Goal: Task Accomplishment & Management: Use online tool/utility

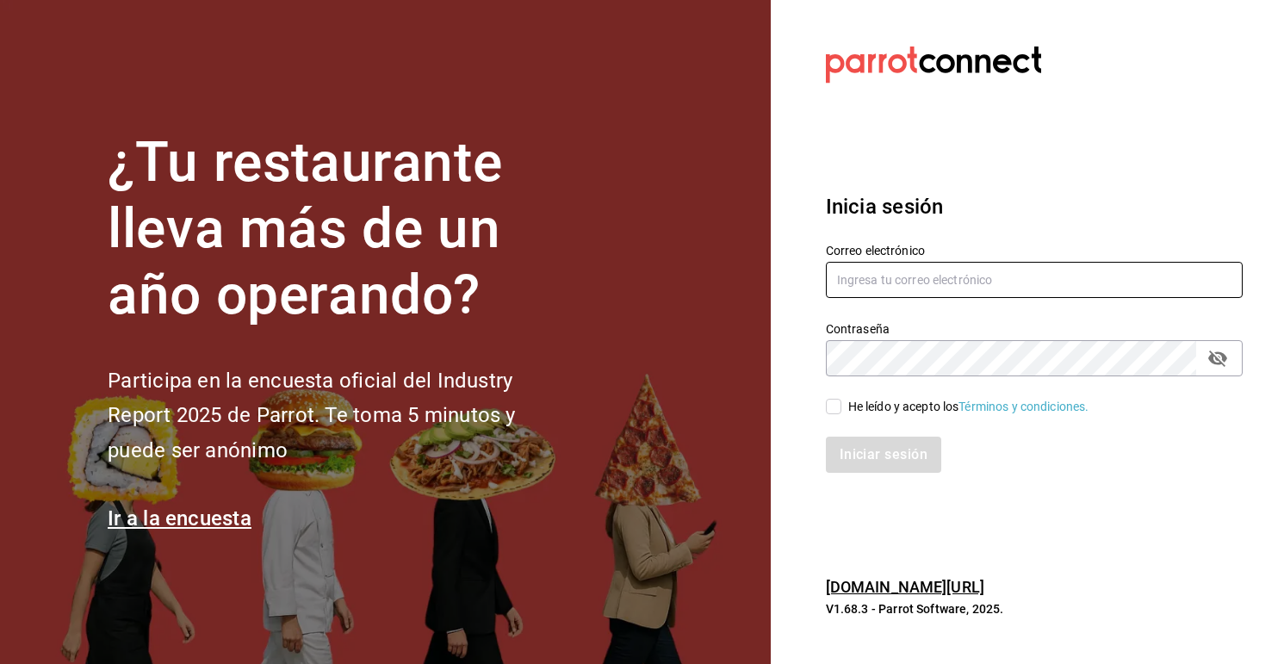
type input "multiuser@rocco.com"
click at [830, 409] on input "He leído y acepto los Términos y condiciones." at bounding box center [834, 407] width 16 height 16
checkbox input "true"
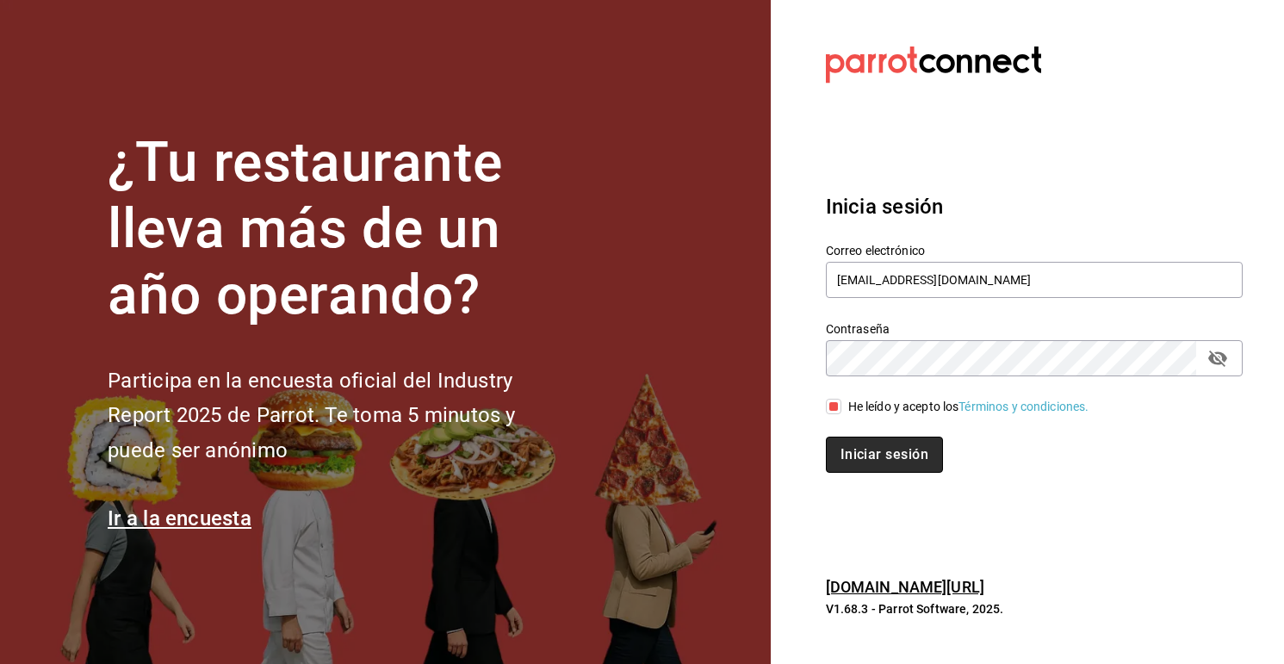
click at [890, 450] on button "Iniciar sesión" at bounding box center [884, 455] width 117 height 36
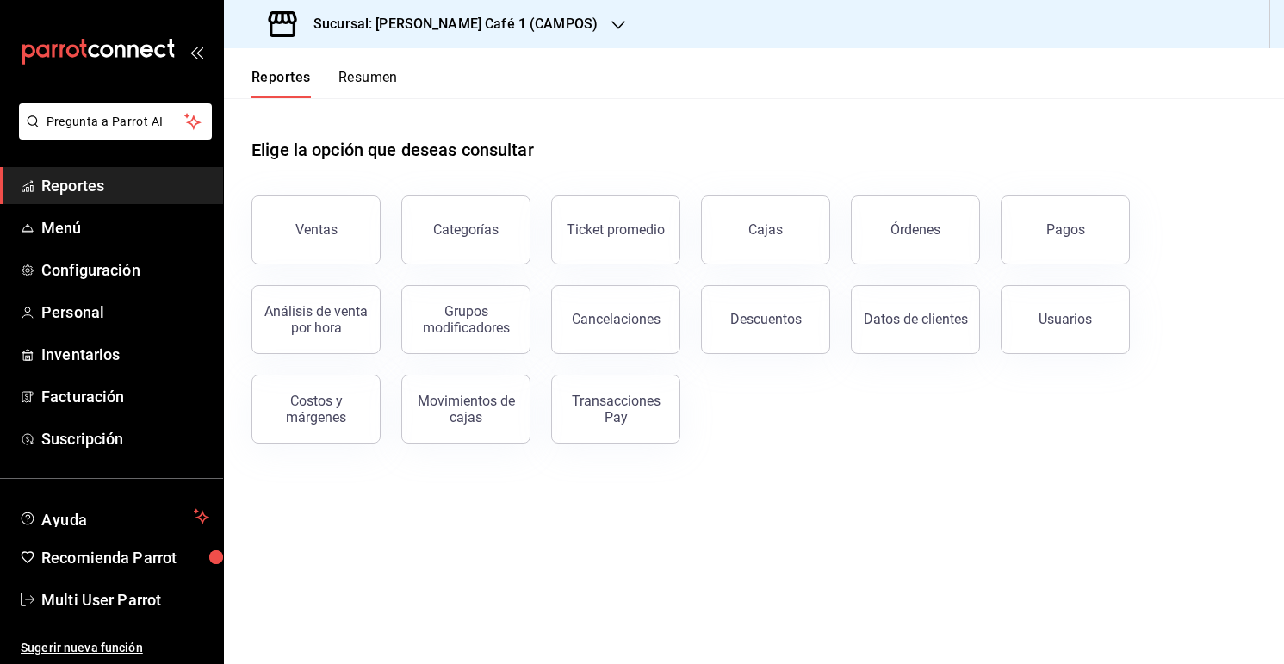
click at [528, 34] on h3 "Sucursal: [PERSON_NAME] Café 1 (CAMPOS)" at bounding box center [449, 24] width 298 height 21
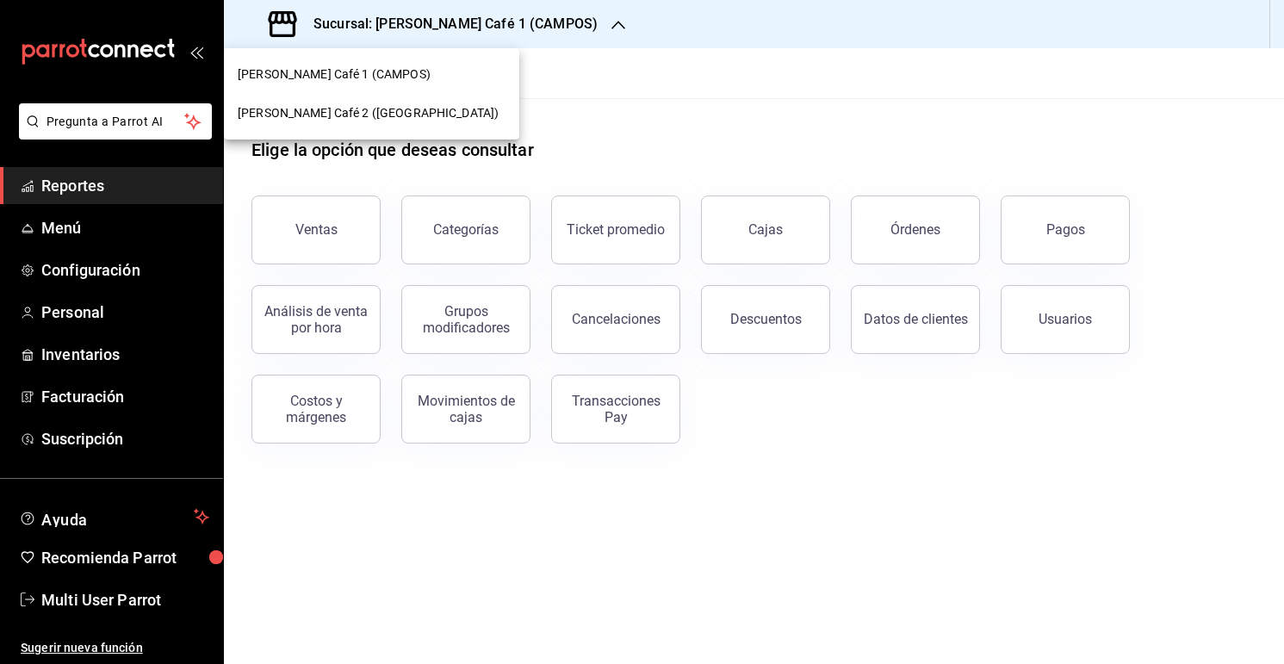
click at [618, 152] on div at bounding box center [642, 332] width 1284 height 664
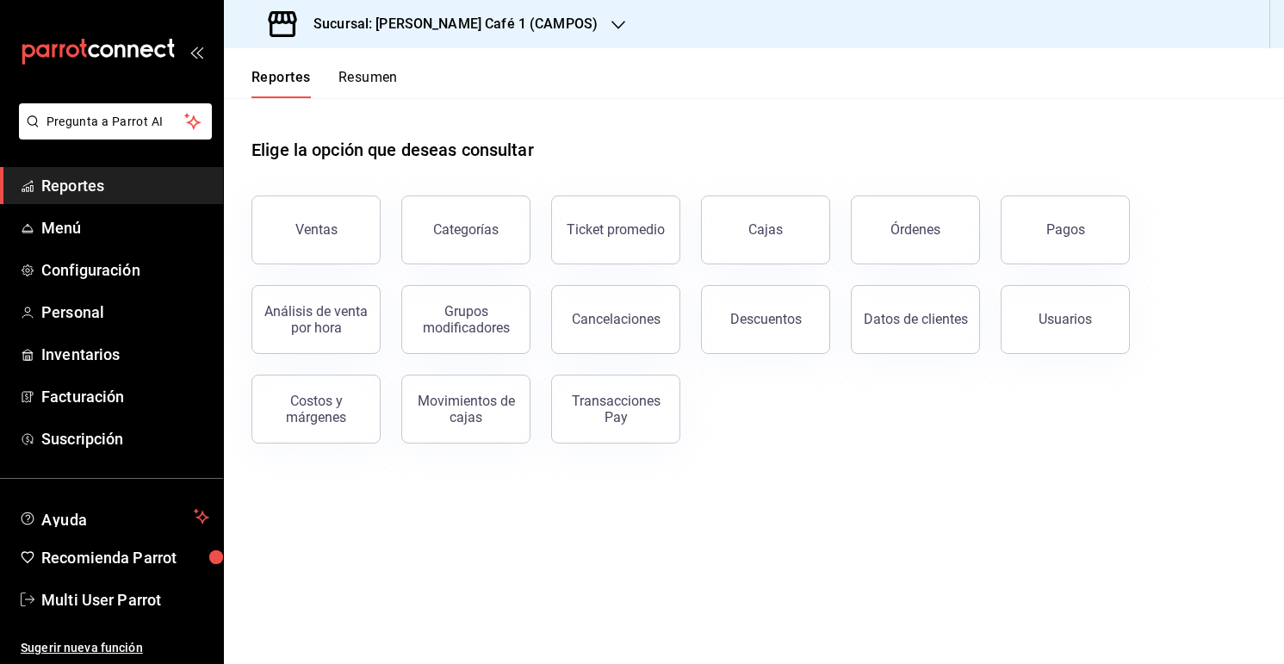
click at [521, 36] on div "Sucursal: [PERSON_NAME] Café 1 (CAMPOS)" at bounding box center [435, 24] width 395 height 48
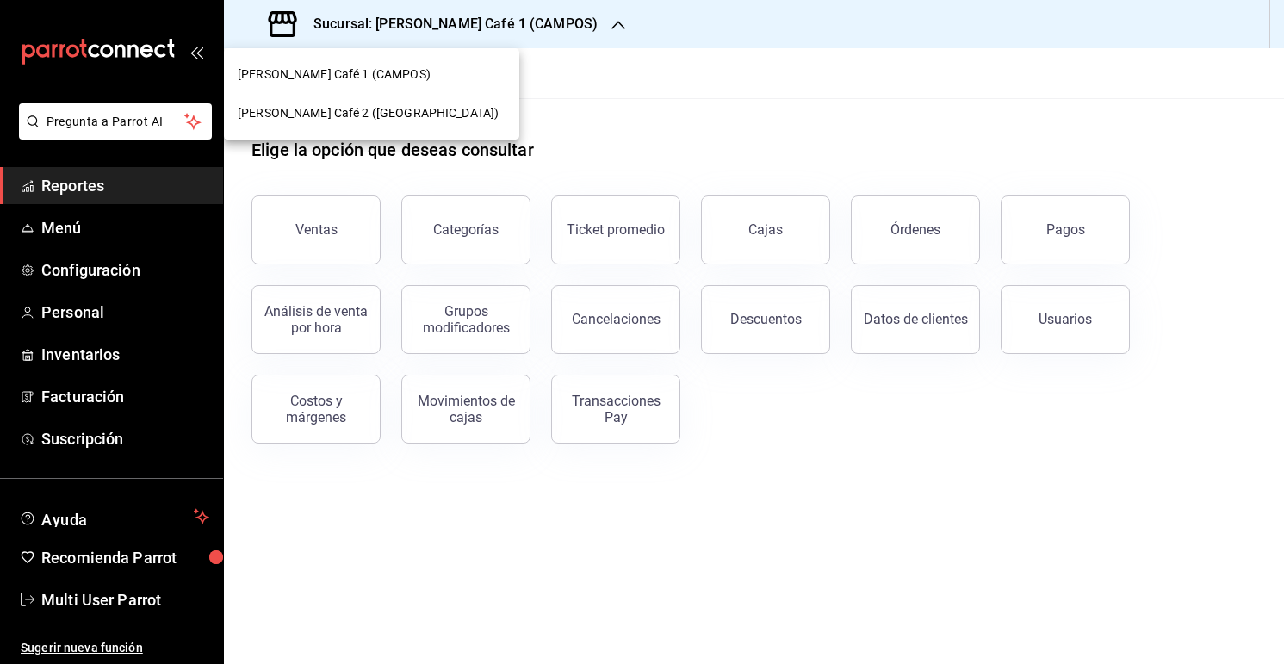
click at [395, 100] on div "[PERSON_NAME] Café 2 ([GEOGRAPHIC_DATA])" at bounding box center [371, 113] width 295 height 39
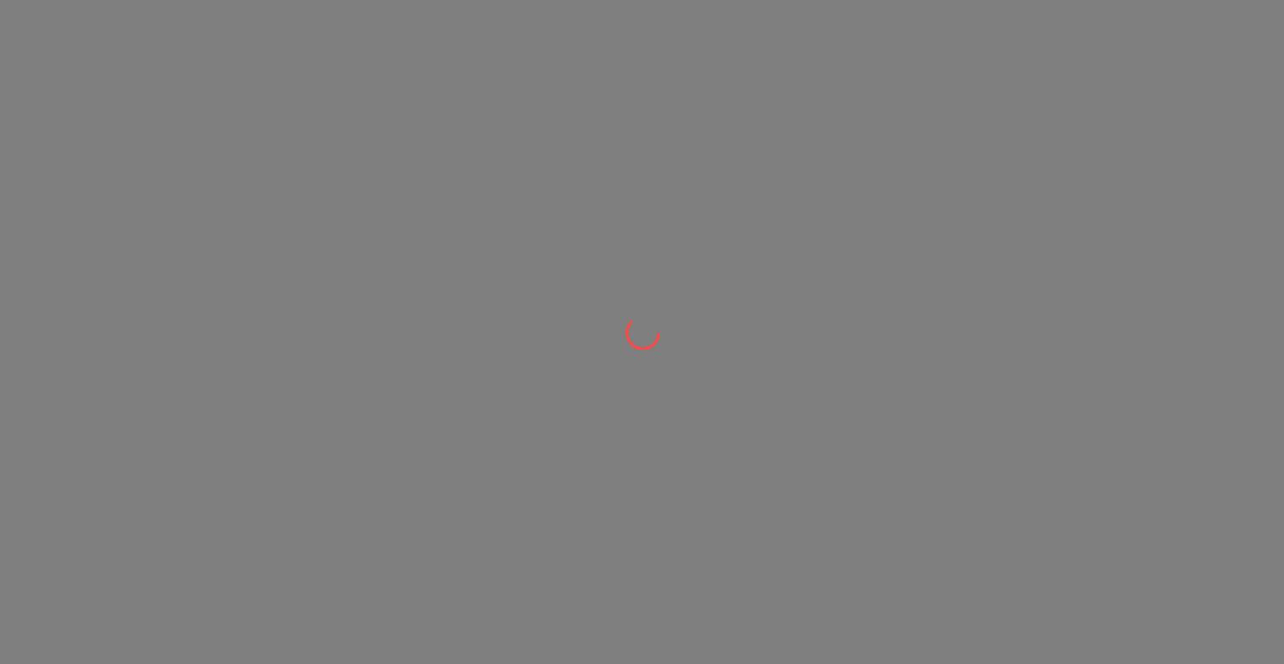
click at [495, 123] on div at bounding box center [642, 332] width 1284 height 664
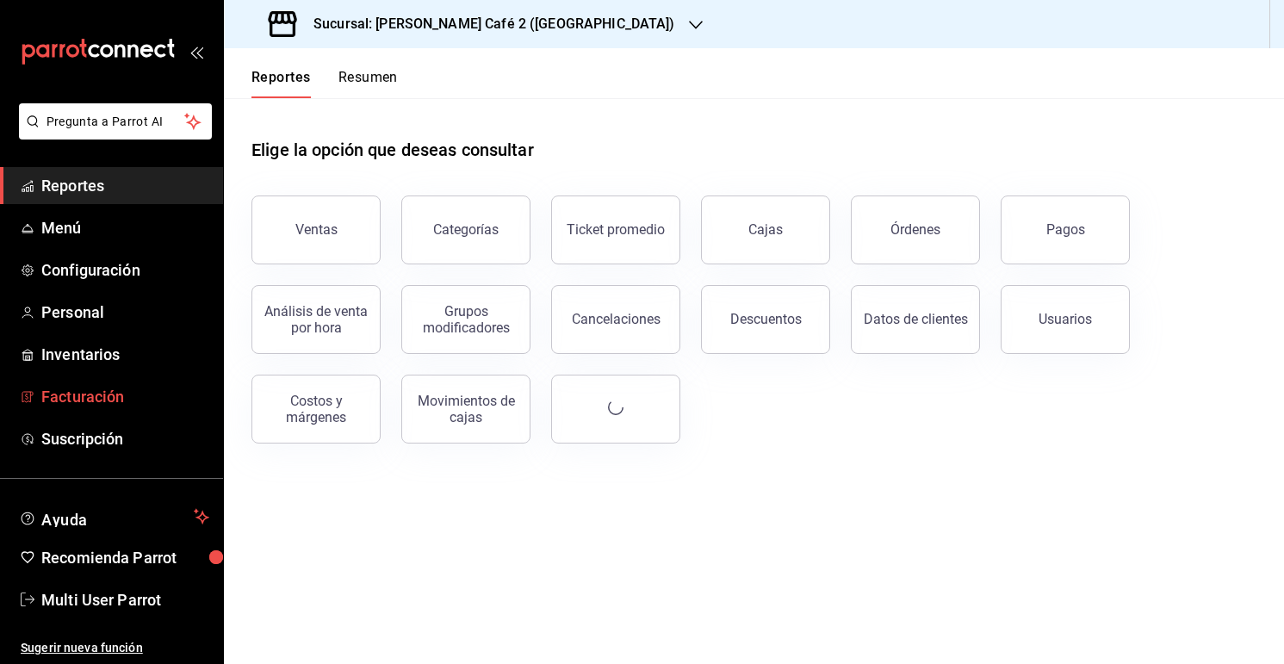
click at [109, 389] on span "Facturación" at bounding box center [125, 396] width 168 height 23
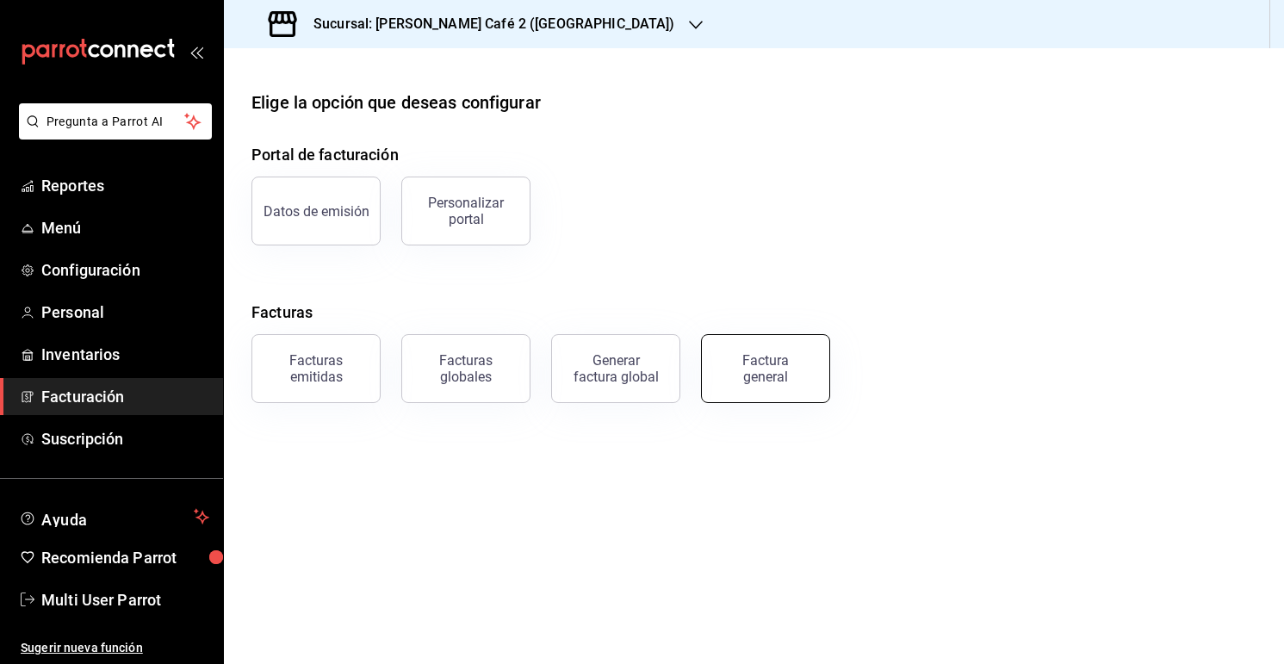
click at [774, 381] on div "Factura general" at bounding box center [766, 368] width 86 height 33
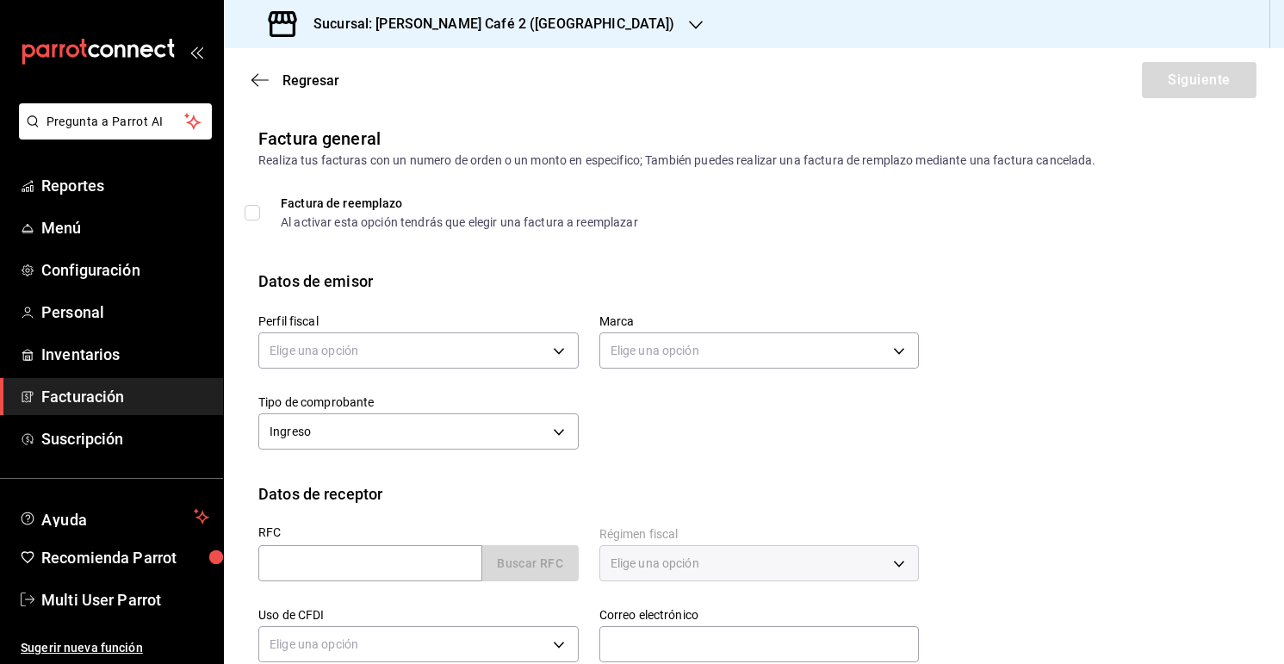
click at [519, 320] on label "Perfil fiscal" at bounding box center [418, 321] width 320 height 12
click at [525, 352] on body "Pregunta a Parrot AI Reportes Menú Configuración Personal Inventarios Facturaci…" at bounding box center [642, 332] width 1284 height 664
click at [499, 432] on li "MONRUCAS" at bounding box center [418, 438] width 319 height 32
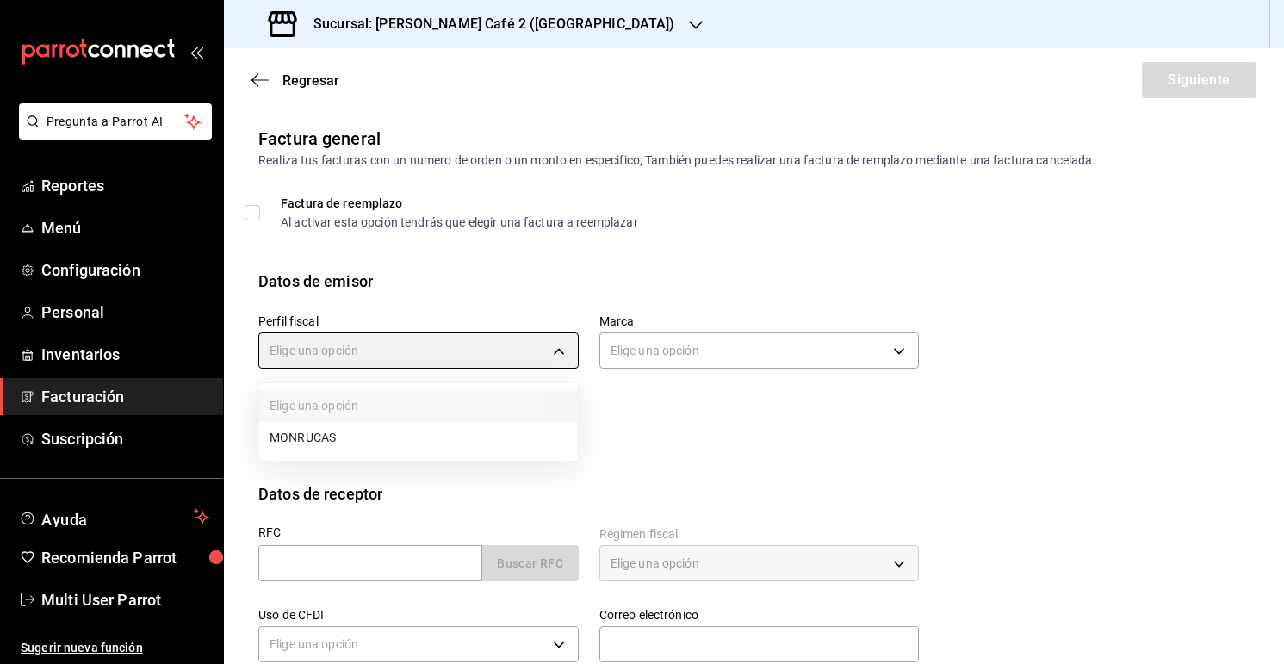
type input "59163feb-dcfb-4775-8e0c-4e7adf7c7f42"
type input "0ad63c78-384e-4216-9fdc-849ce7c9cd69"
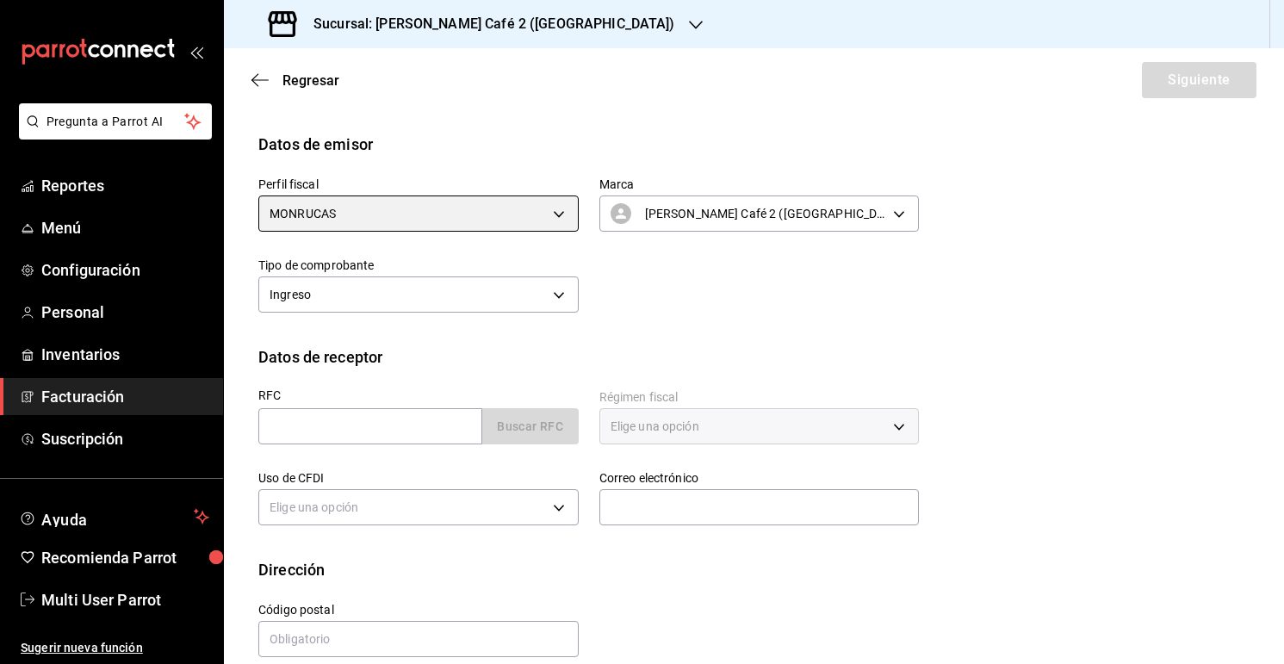
scroll to position [160, 0]
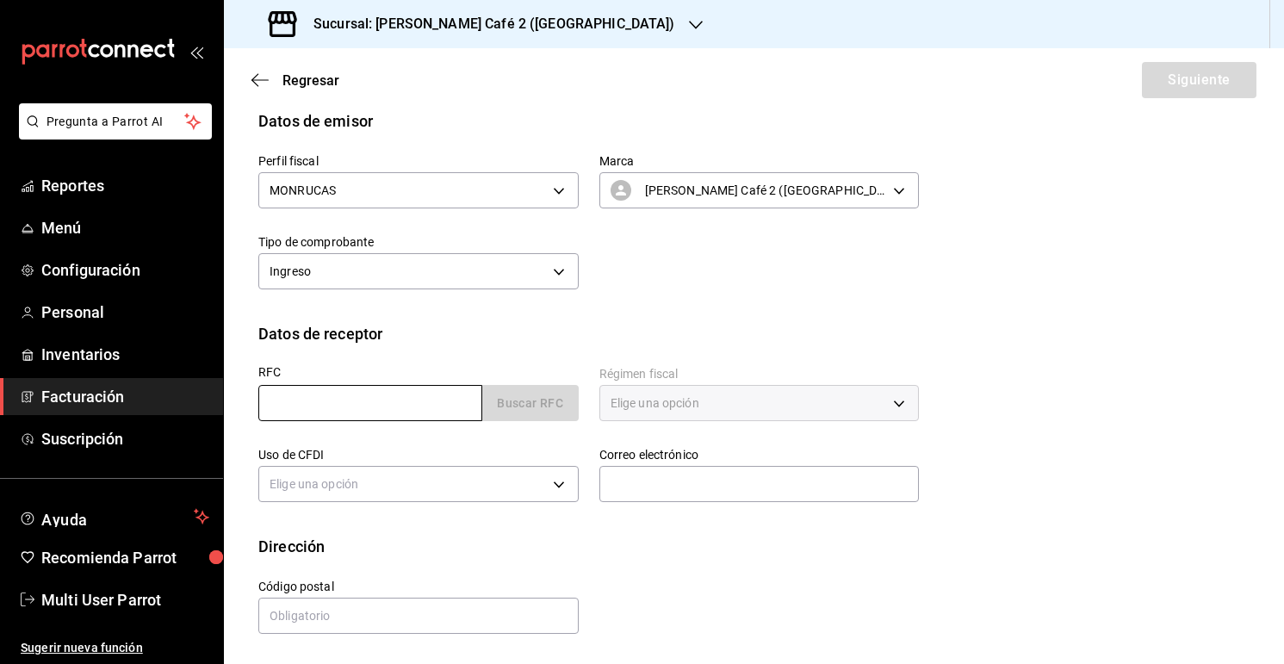
click at [406, 402] on input "text" at bounding box center [370, 403] width 224 height 36
type input "IMS421231I45"
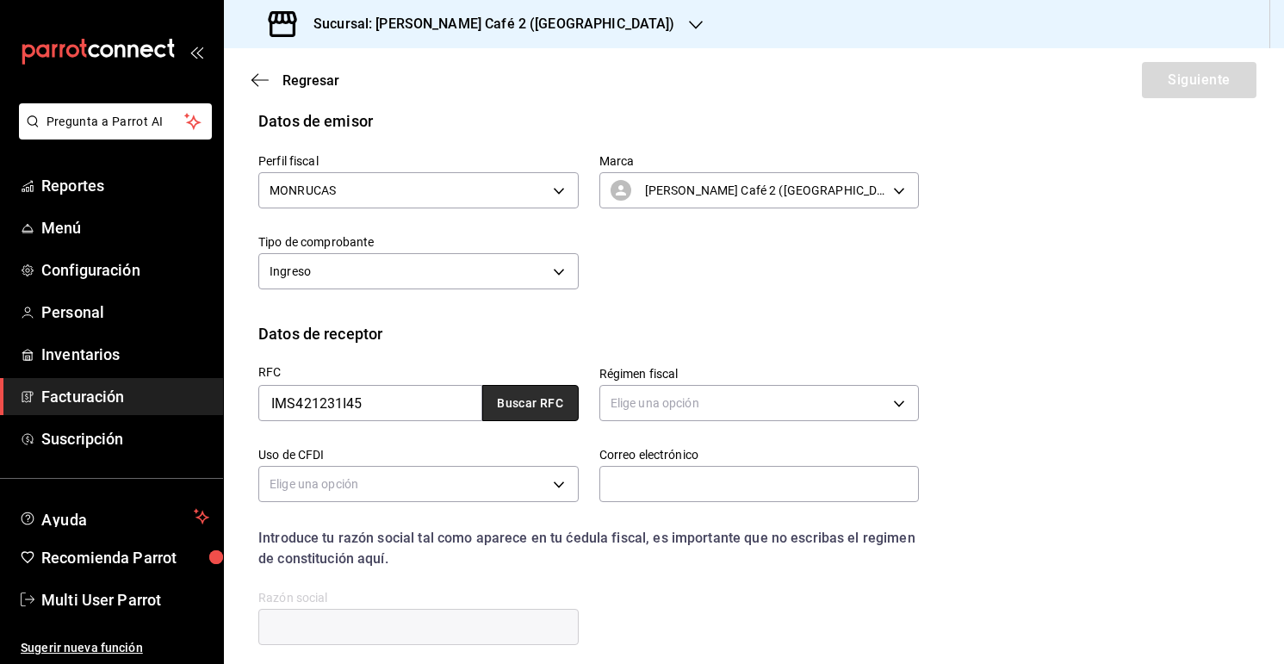
click at [574, 412] on button "Buscar RFC" at bounding box center [530, 403] width 96 height 36
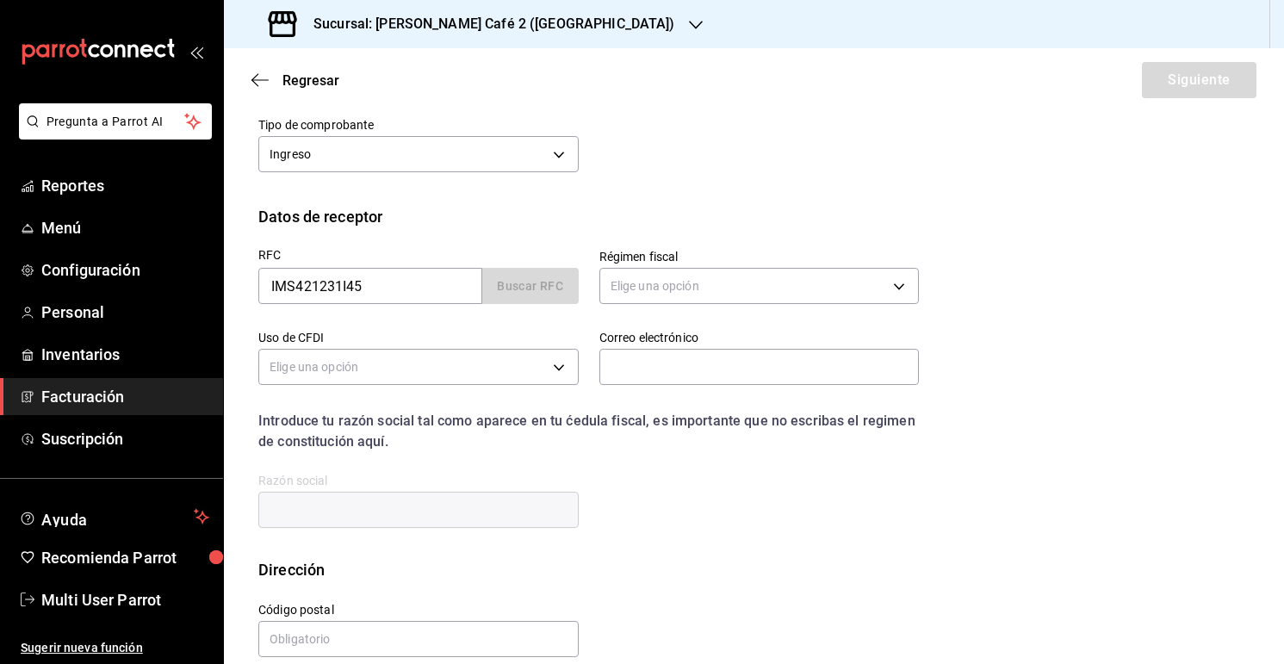
type input "603"
type input "S01"
type input "gustavo.torresm@hotmail.com"
type input "06600"
type input "INSTITUTO MEXICANO DEL SEGURO SOCIAL"
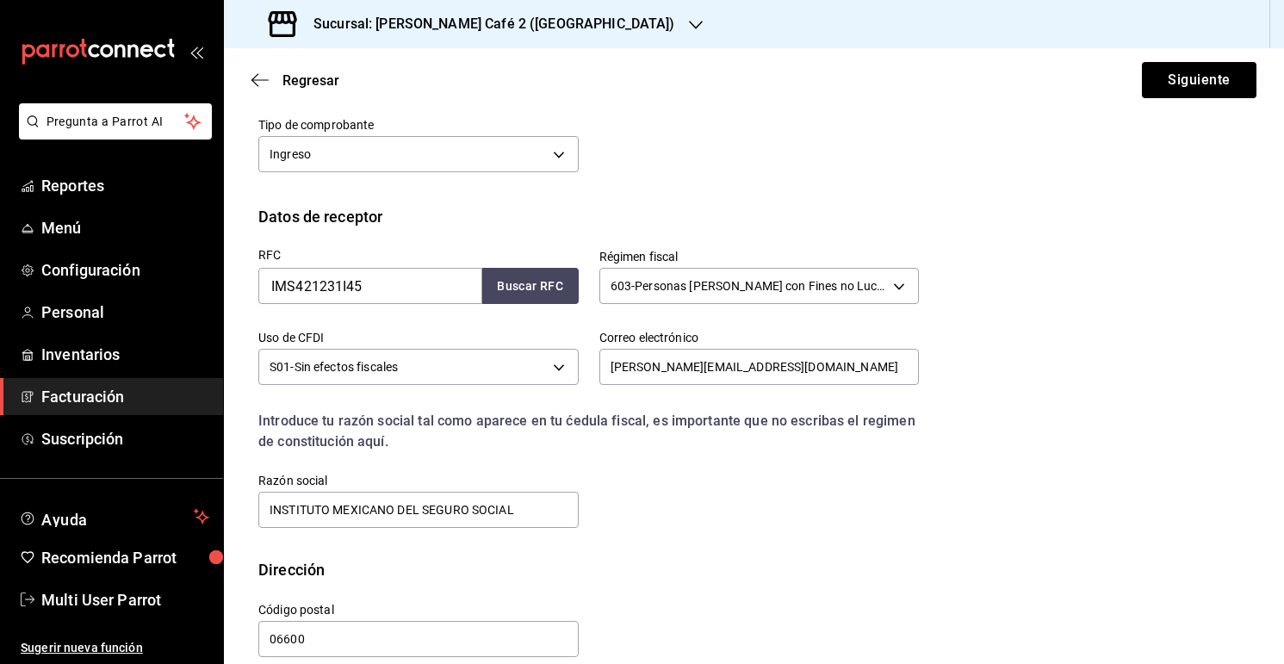
scroll to position [301, 0]
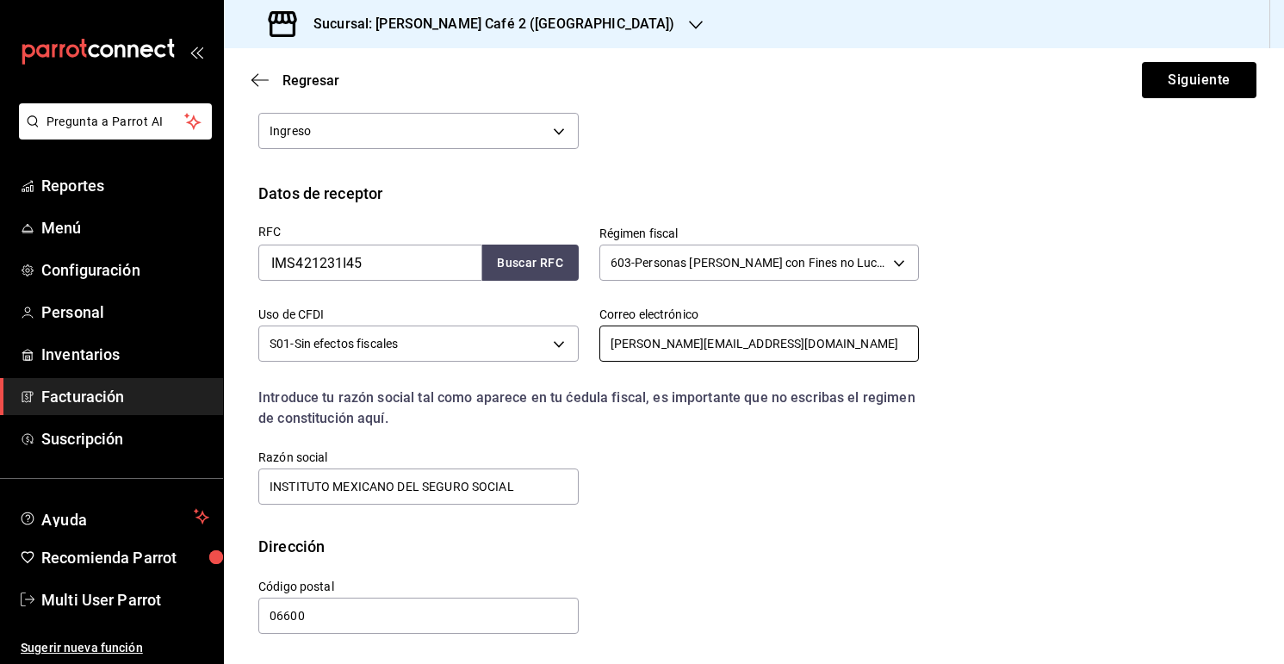
click at [739, 350] on input "gustavo.torresm@hotmail.com" at bounding box center [760, 344] width 320 height 36
paste input "leticia.rodriguezrom@imss.gob.mx"
type input "leticia.rodriguezrom@imss.gob.mx"
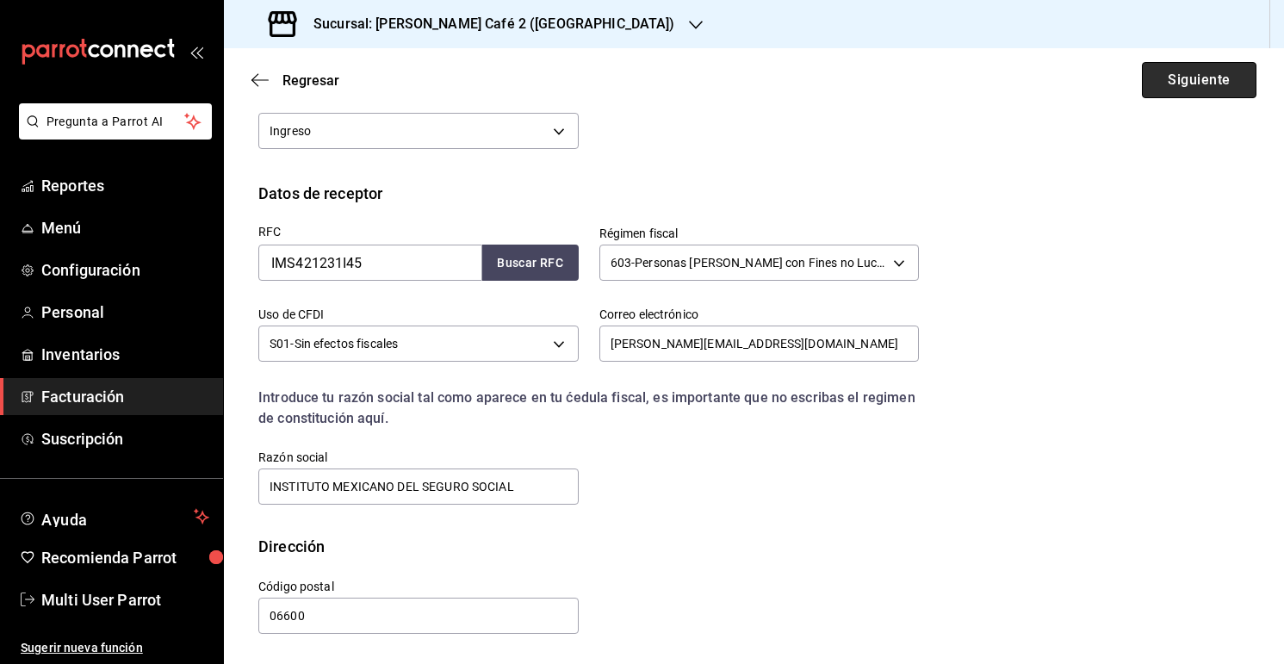
click at [1181, 75] on button "Siguiente" at bounding box center [1199, 80] width 115 height 36
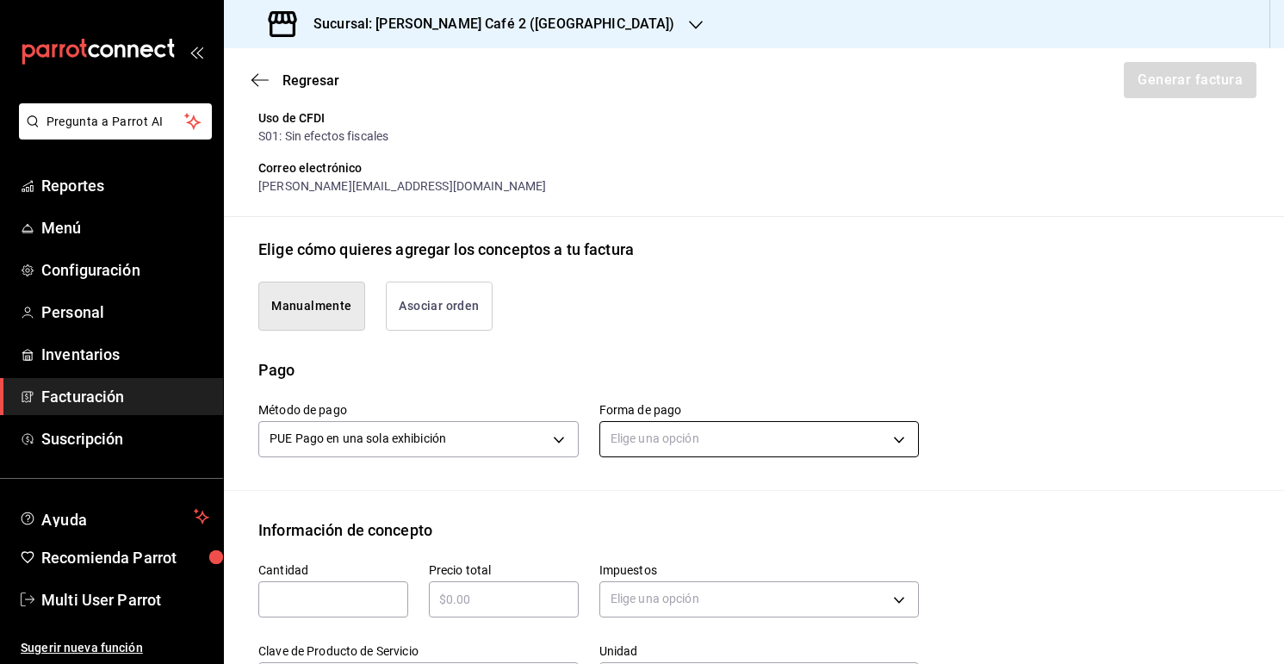
click at [774, 426] on body "Pregunta a Parrot AI Reportes Menú Configuración Personal Inventarios Facturaci…" at bounding box center [642, 332] width 1284 height 664
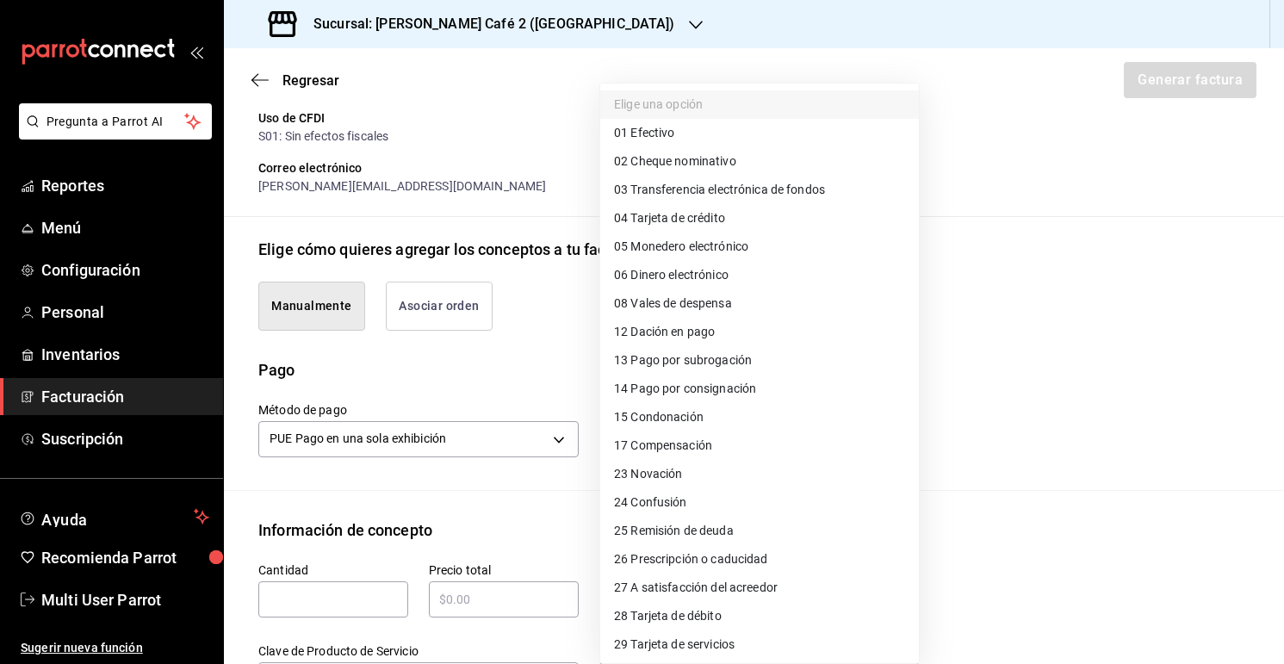
click at [763, 145] on li "01 Efectivo" at bounding box center [759, 133] width 319 height 28
type input "01"
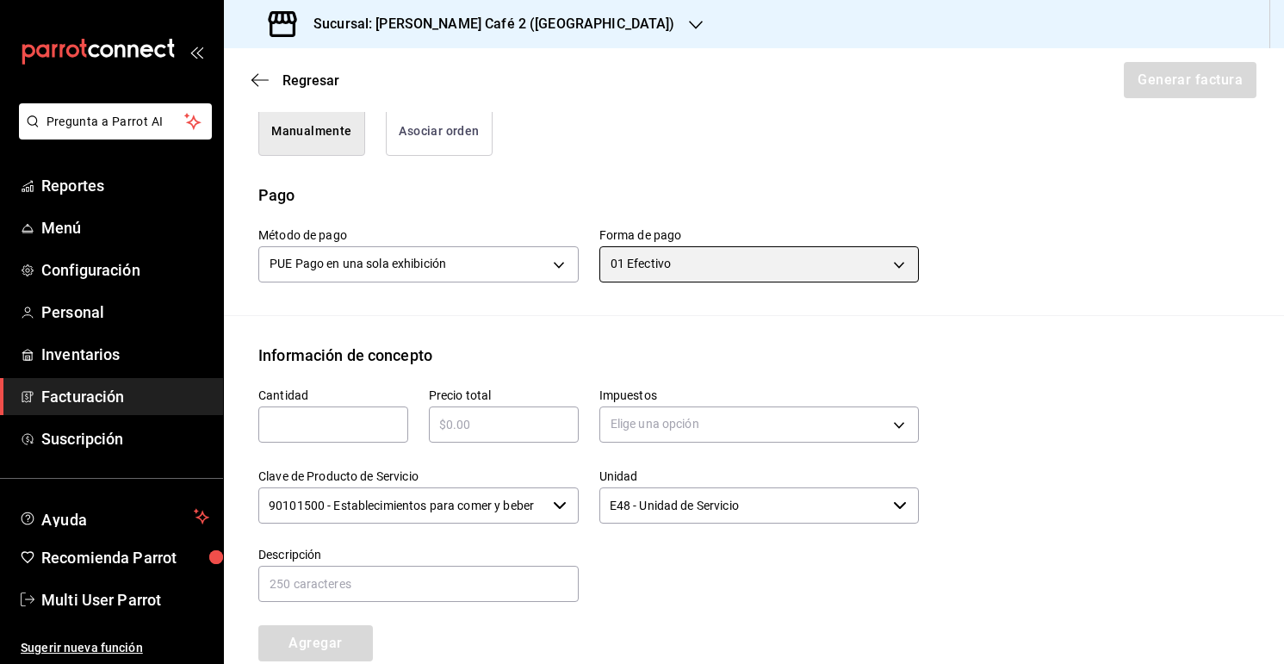
scroll to position [477, 0]
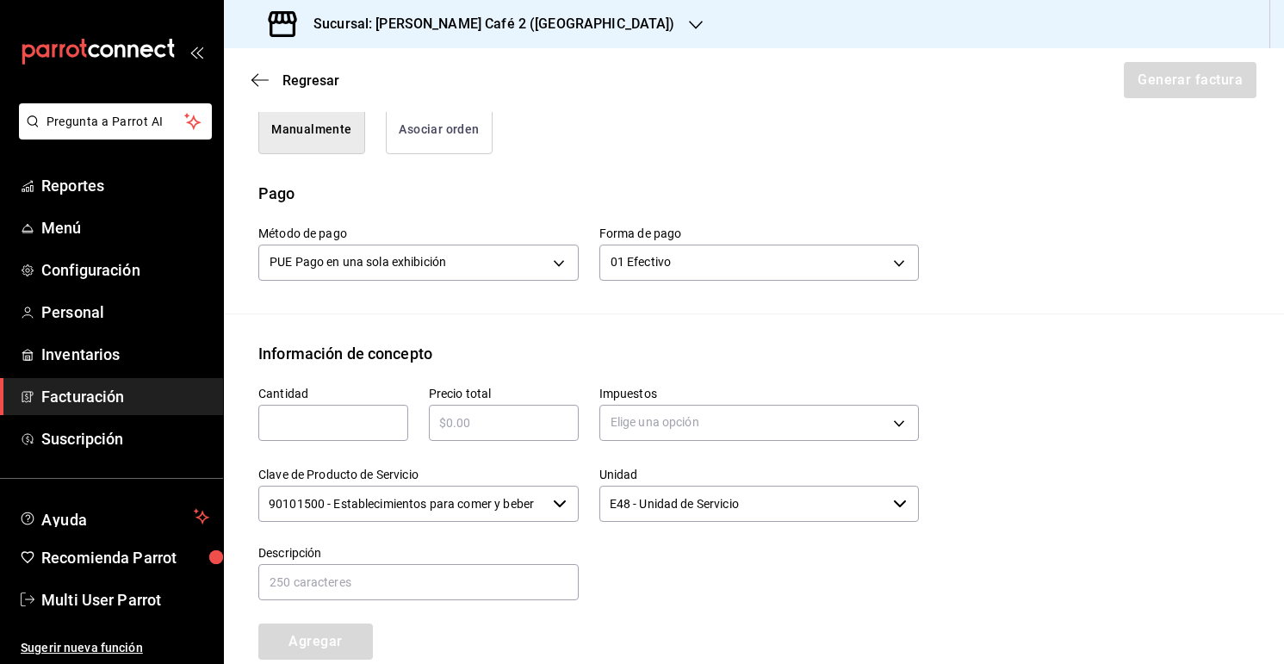
click at [334, 413] on input "text" at bounding box center [333, 423] width 150 height 21
type input "1"
click at [447, 436] on div "​" at bounding box center [504, 423] width 150 height 36
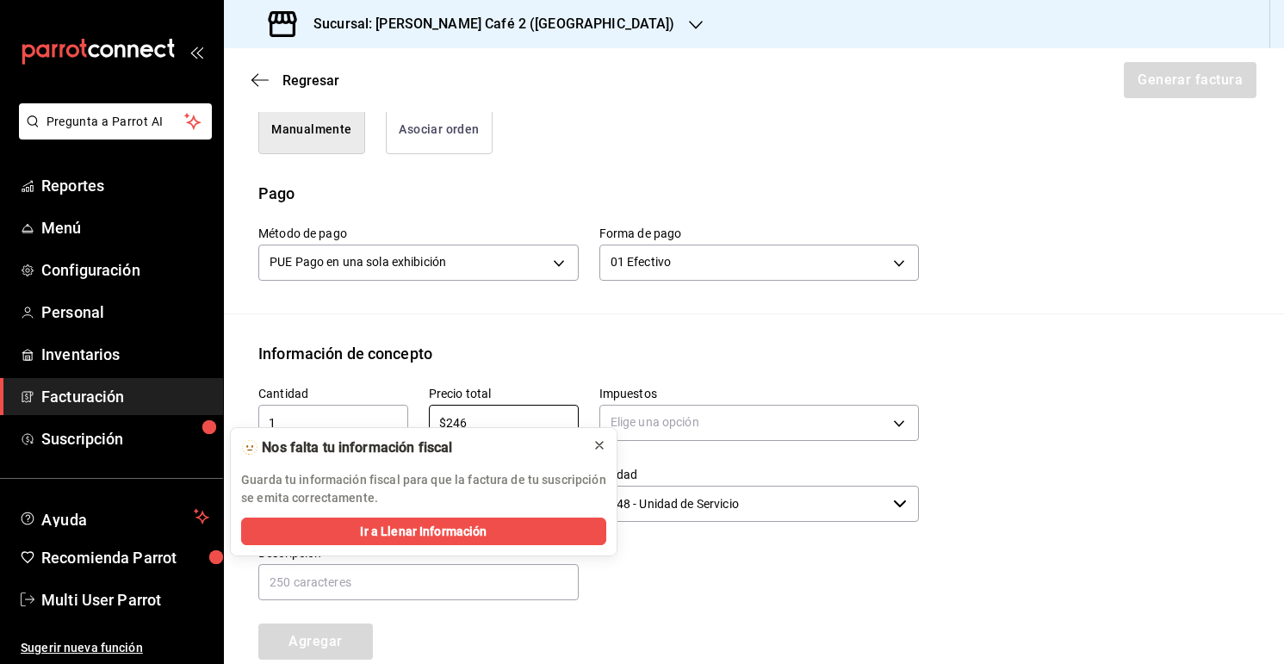
type input "$246"
click at [603, 444] on icon at bounding box center [600, 445] width 14 height 14
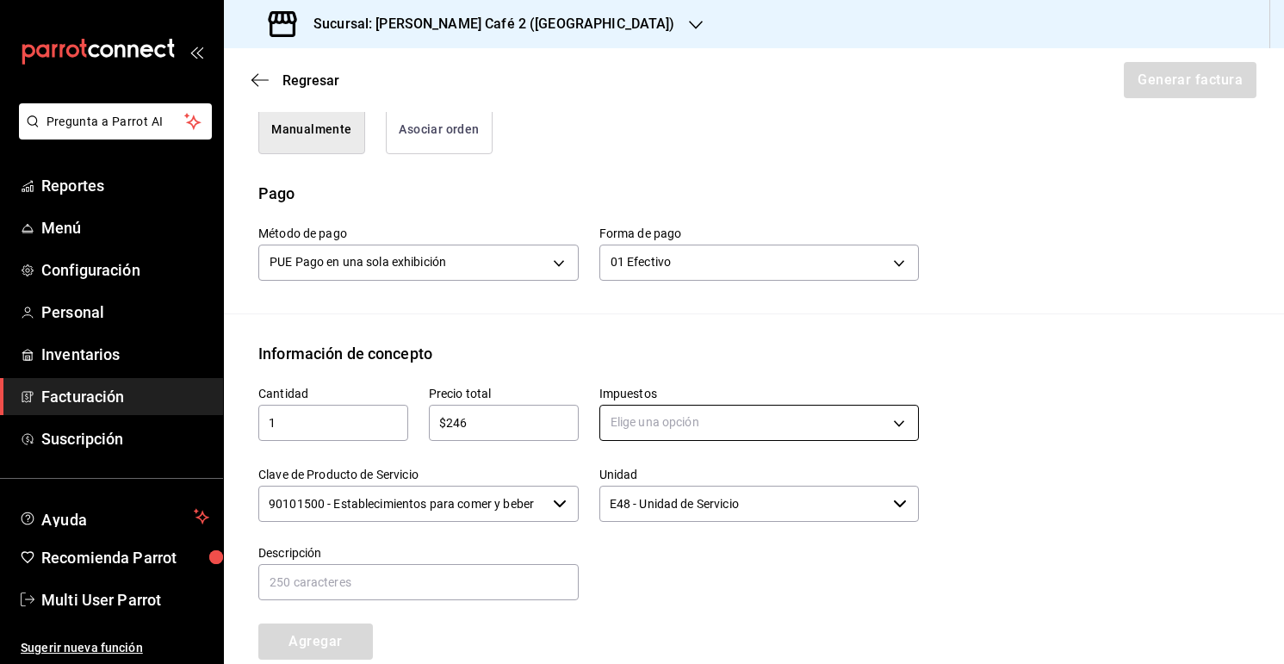
click at [656, 426] on body "Pregunta a Parrot AI Reportes Menú Configuración Personal Inventarios Facturaci…" at bounding box center [642, 332] width 1284 height 664
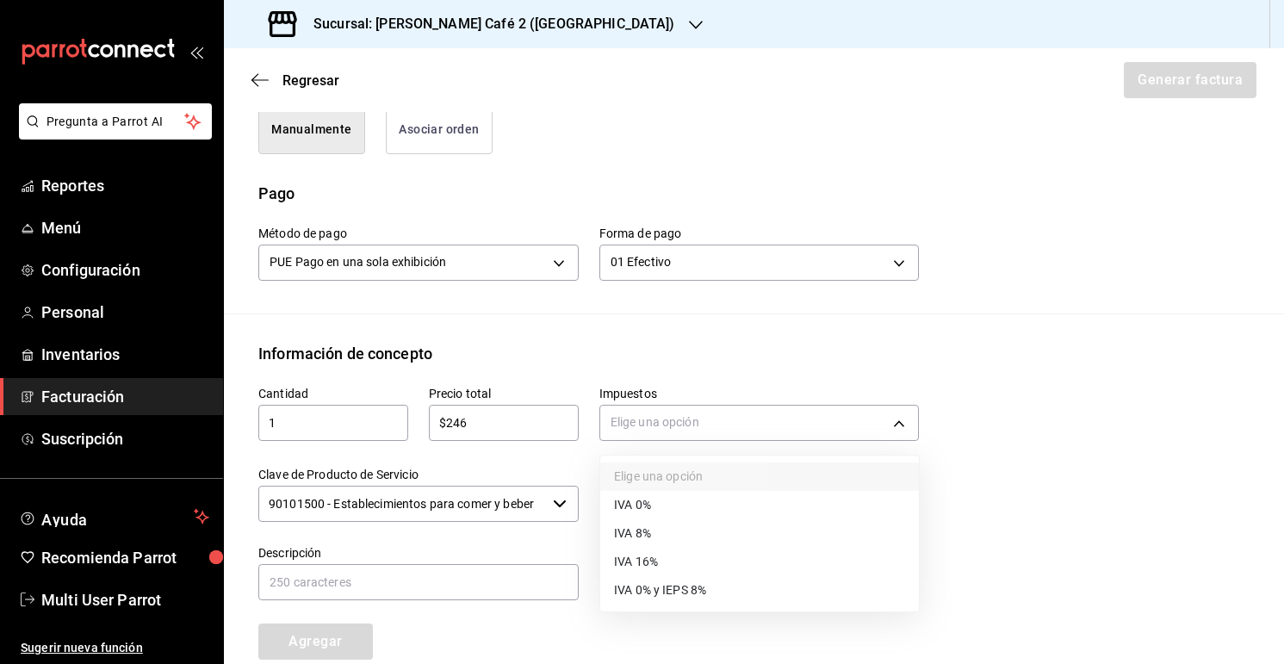
click at [658, 525] on li "IVA 8%" at bounding box center [759, 533] width 319 height 28
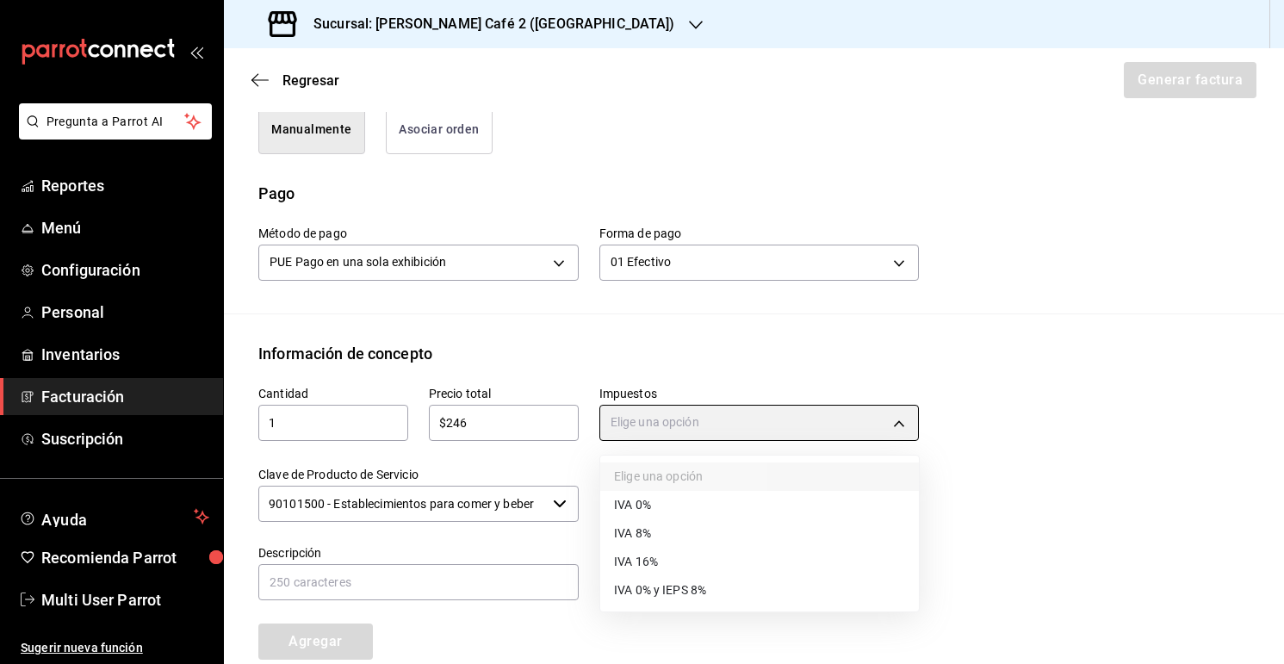
type input "IVA_8"
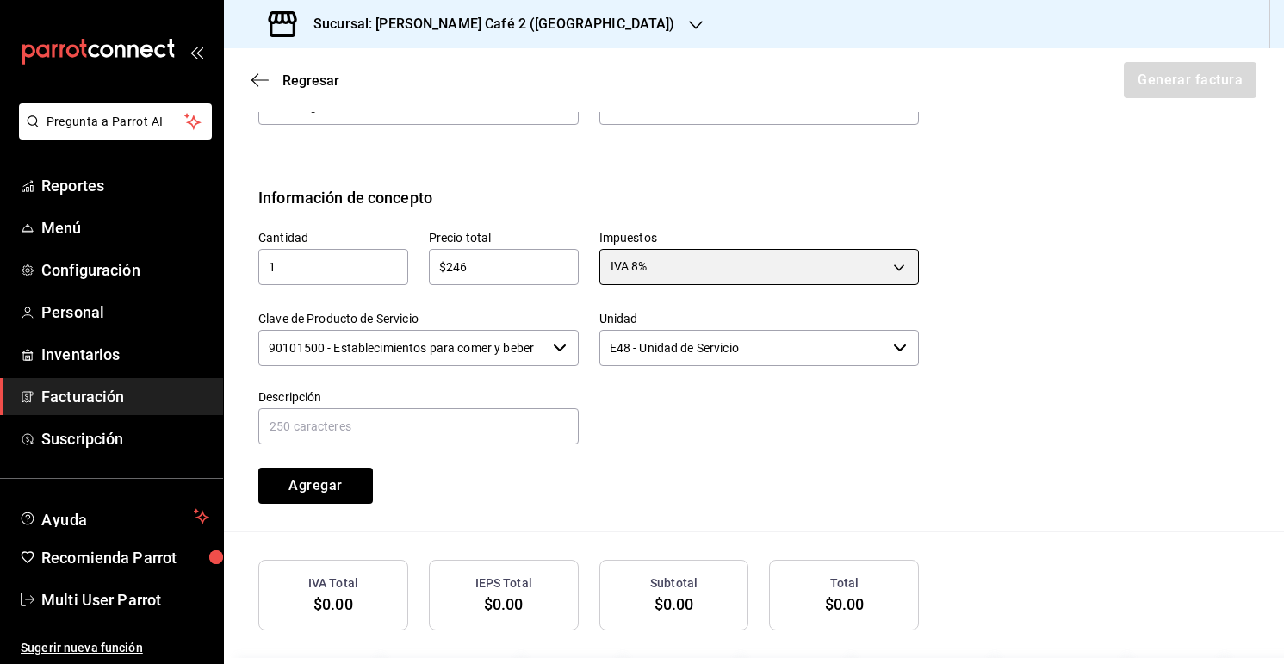
scroll to position [638, 0]
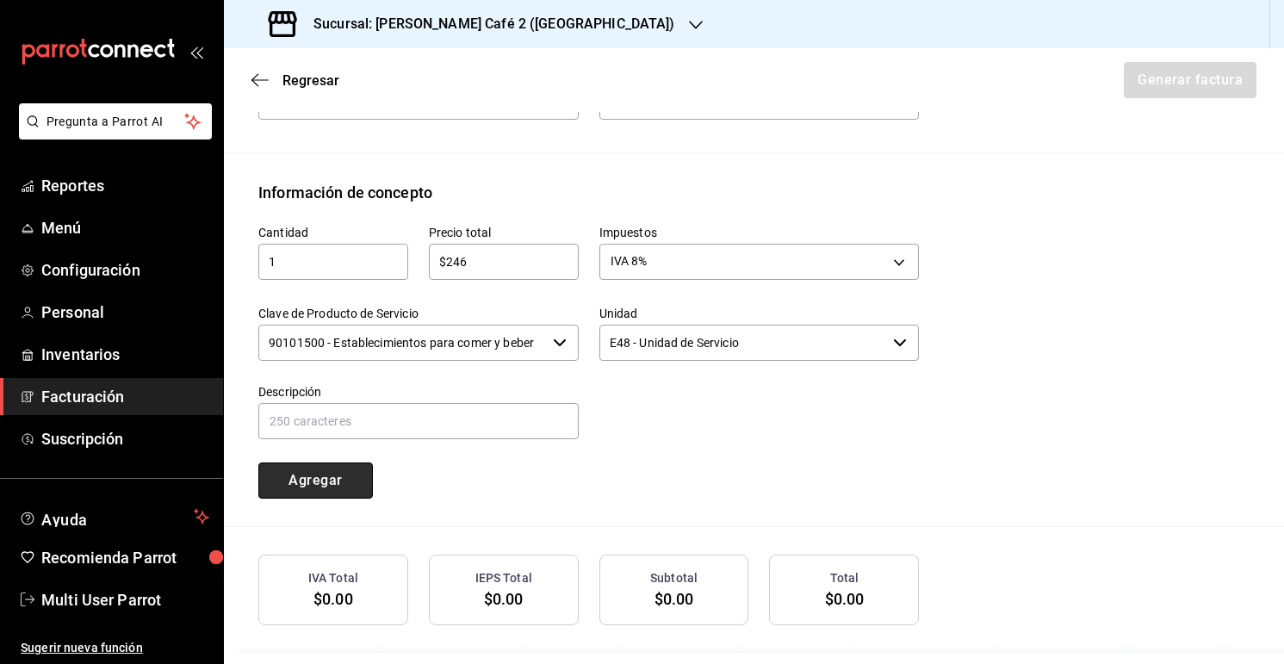
click at [358, 467] on button "Agregar" at bounding box center [315, 481] width 115 height 36
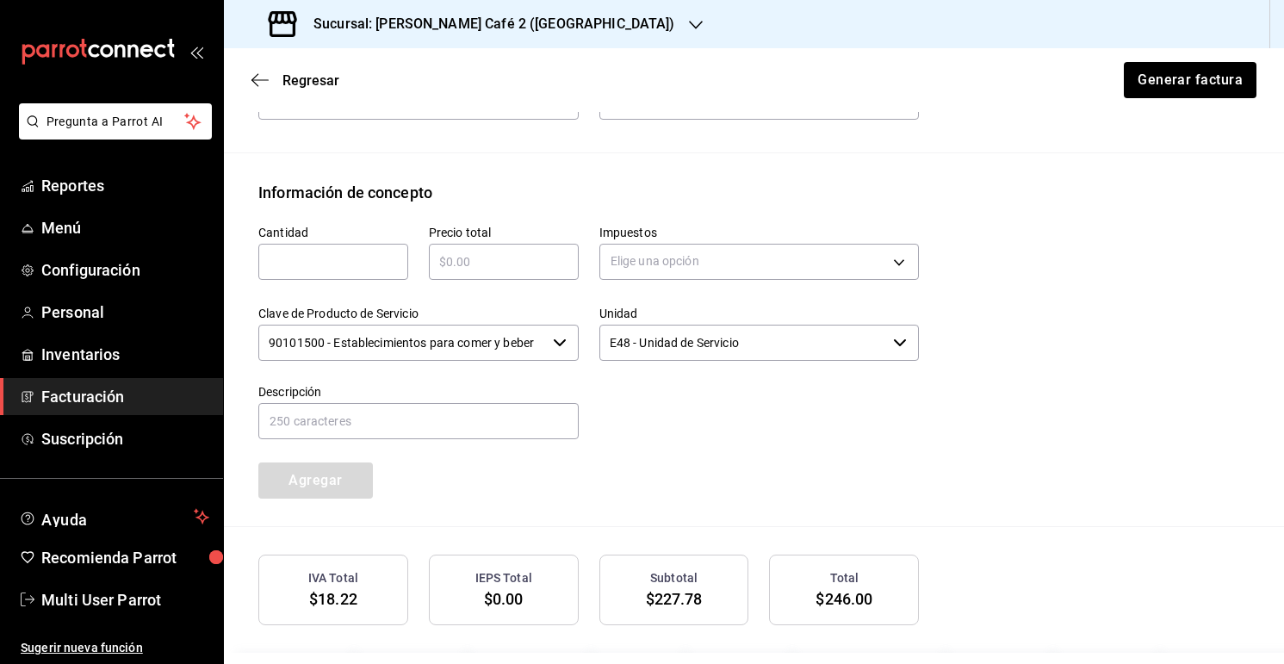
scroll to position [745, 0]
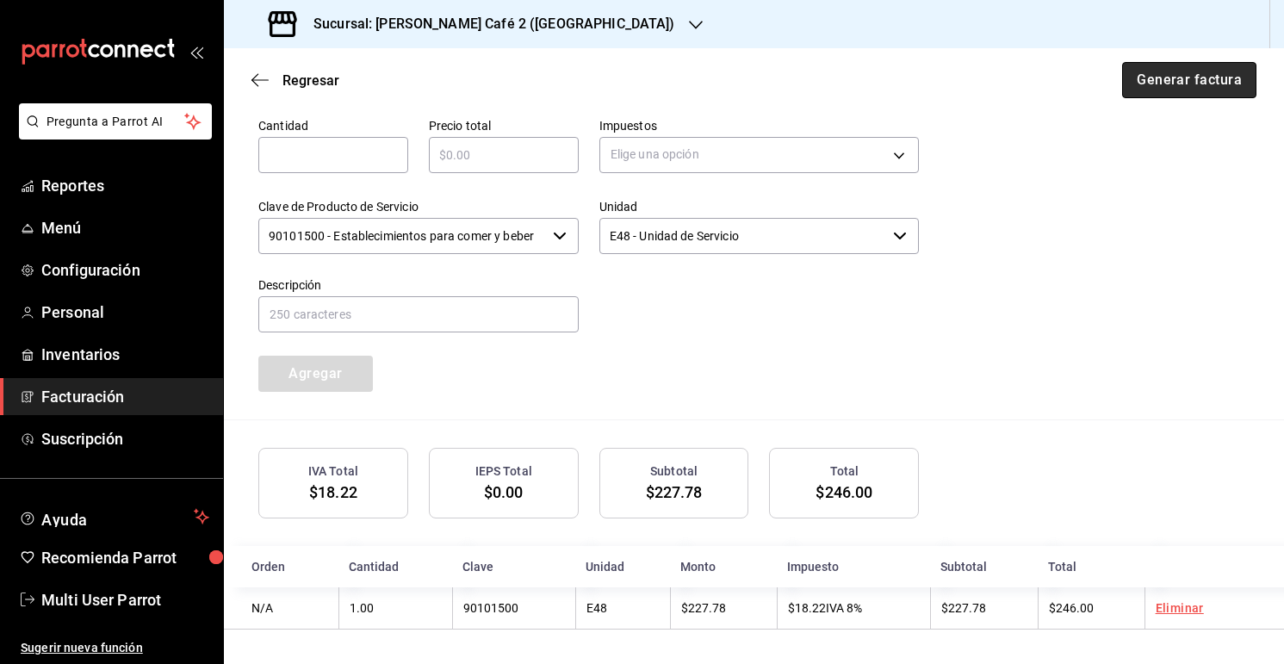
click at [1167, 93] on button "Generar factura" at bounding box center [1189, 80] width 134 height 36
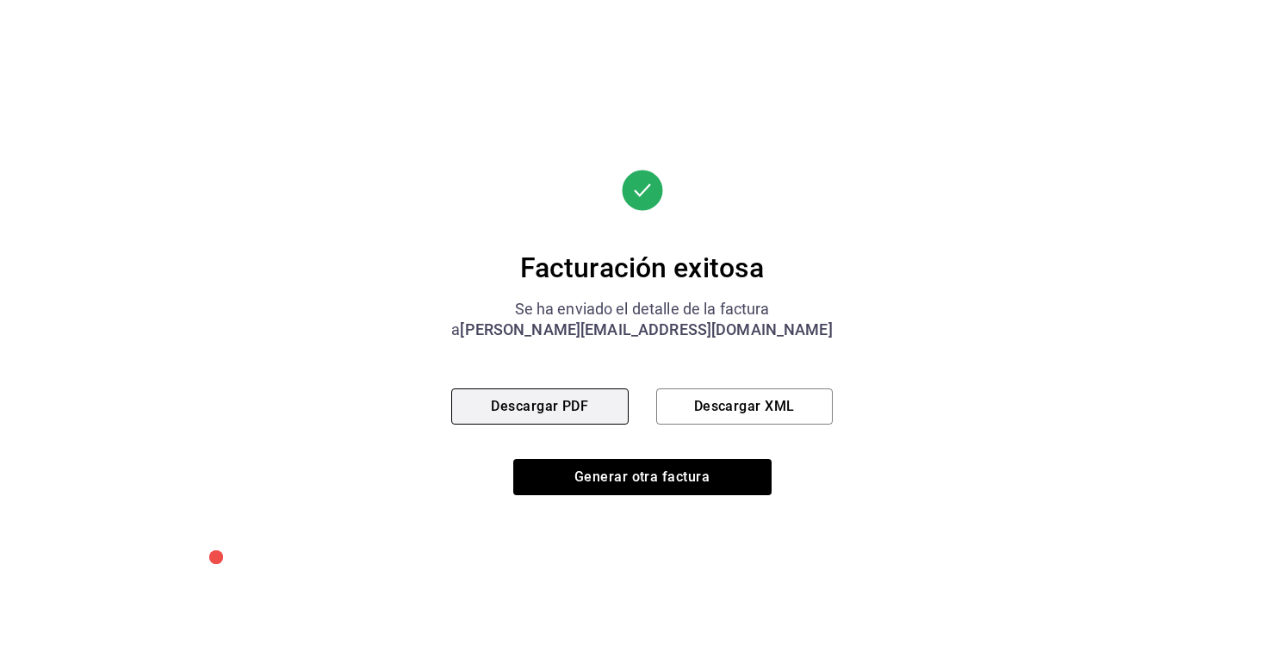
click at [560, 399] on button "Descargar PDF" at bounding box center [539, 407] width 177 height 36
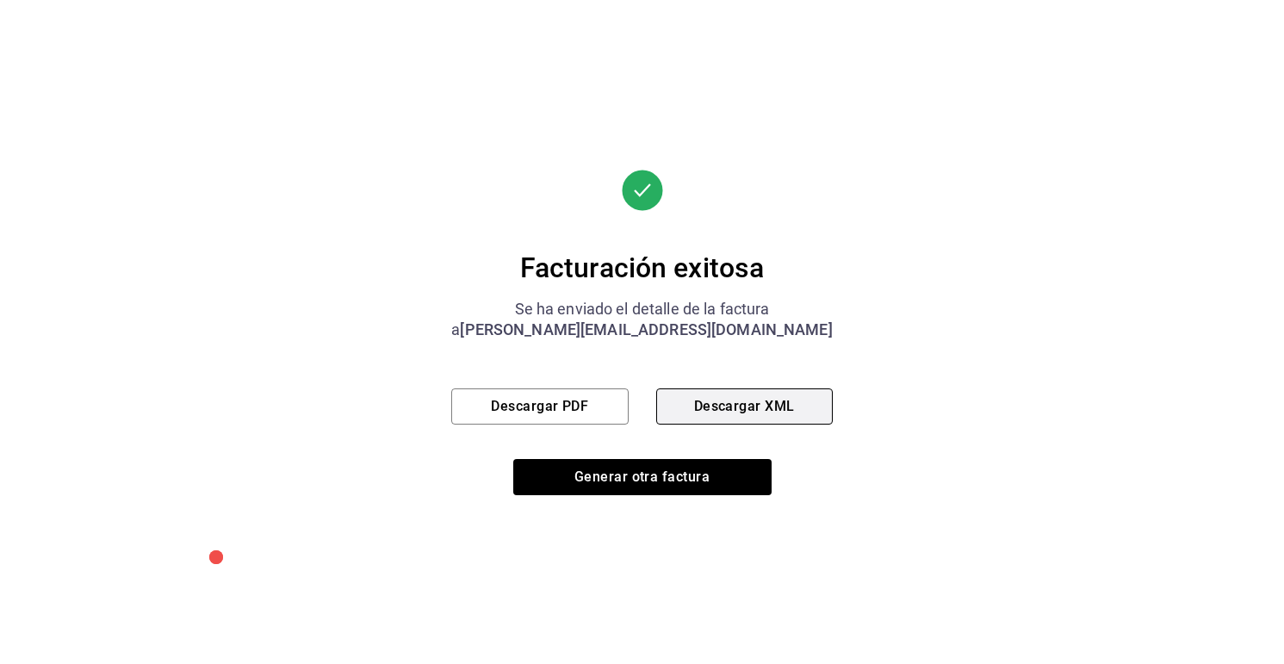
click at [706, 407] on button "Descargar XML" at bounding box center [744, 407] width 177 height 36
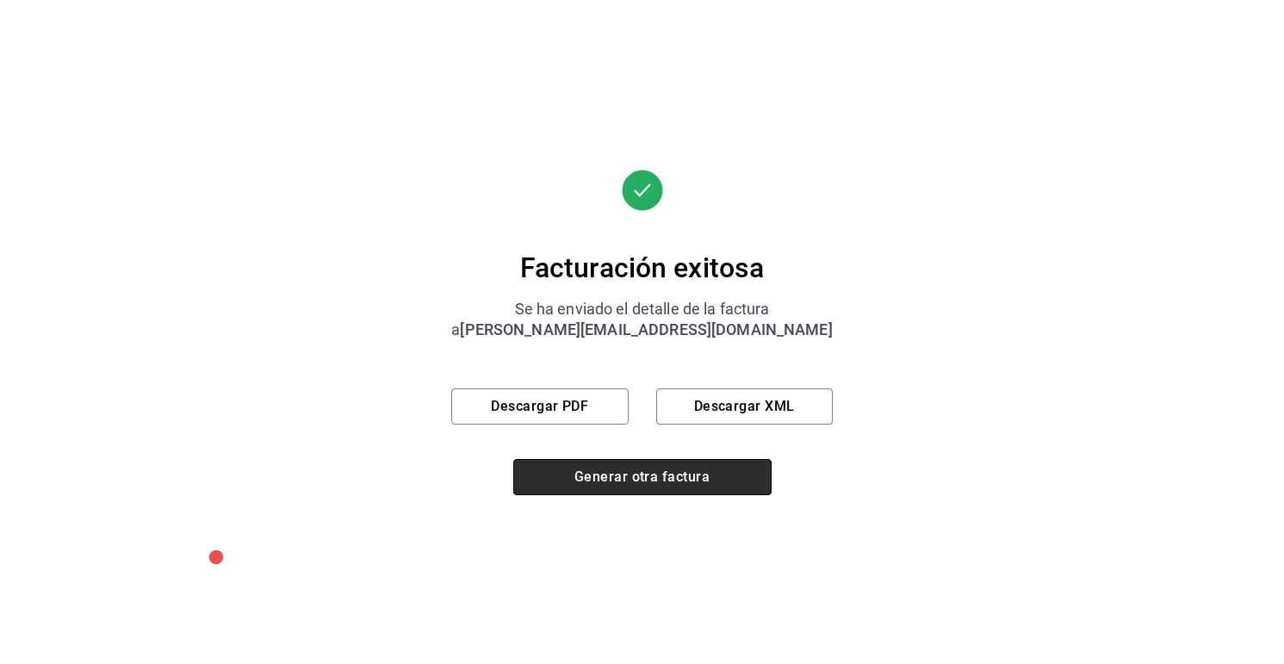
click at [613, 478] on button "Generar otra factura" at bounding box center [642, 477] width 258 height 36
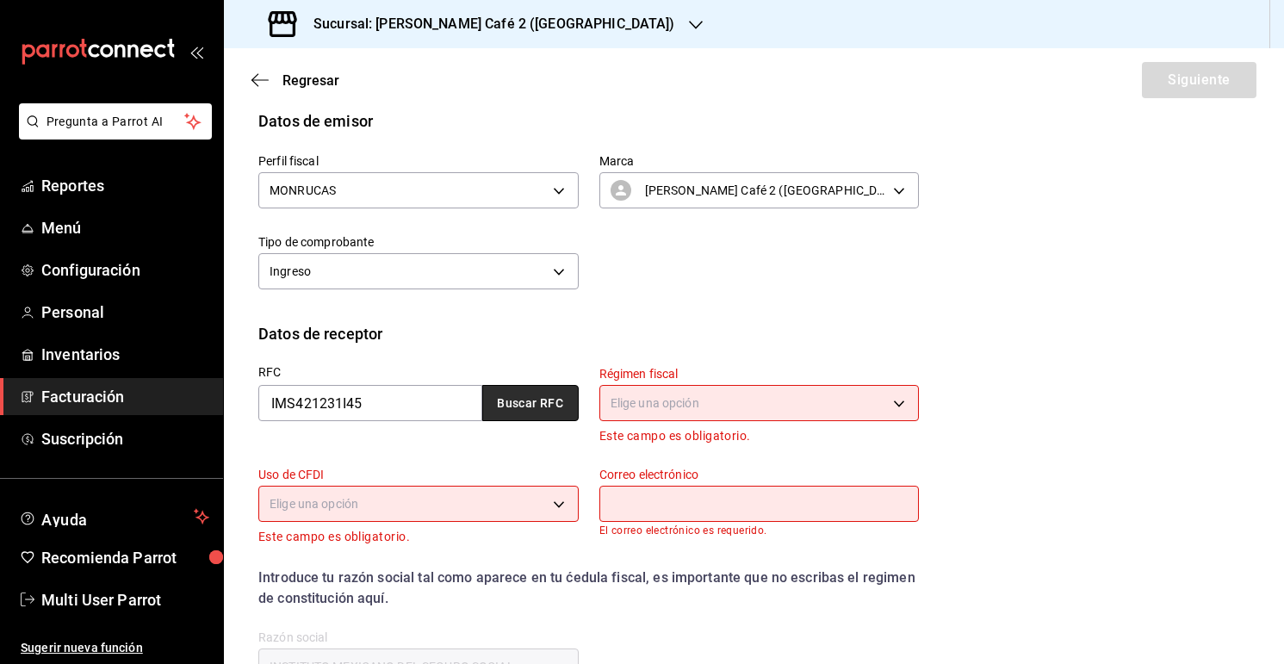
click at [492, 406] on button "Buscar RFC" at bounding box center [530, 403] width 96 height 36
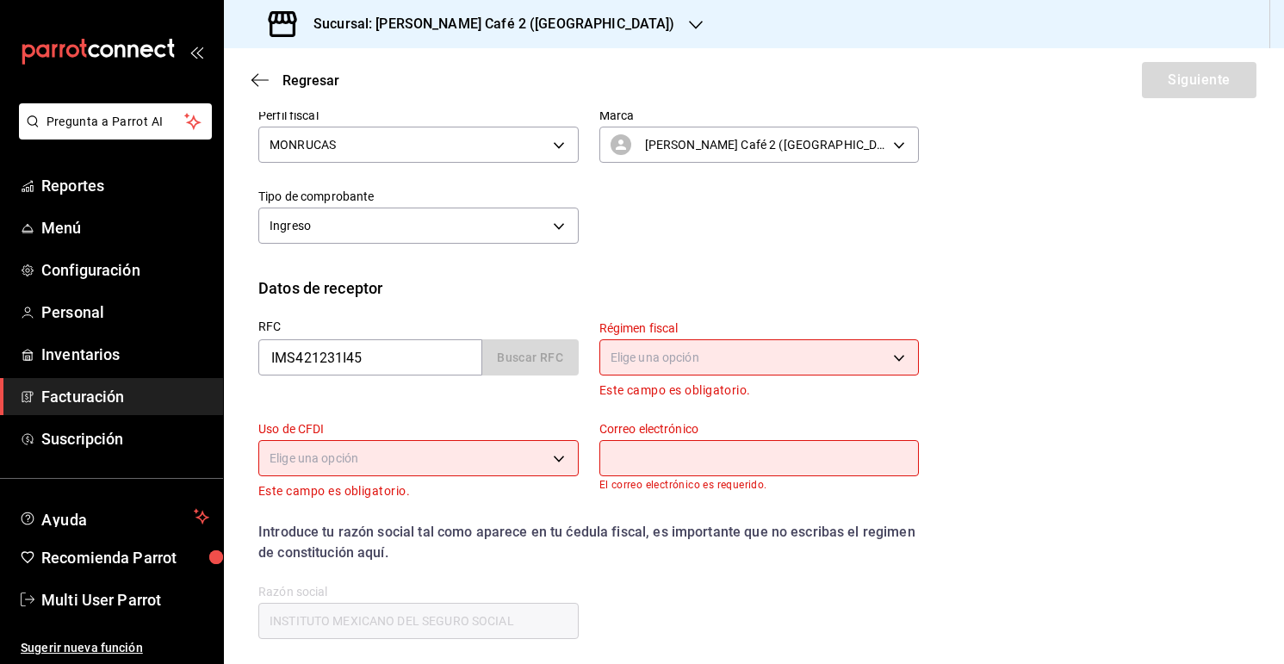
type input "603"
type input "S01"
type input "leticia.rodriguezrom@imss.gob.mx"
type input "06600"
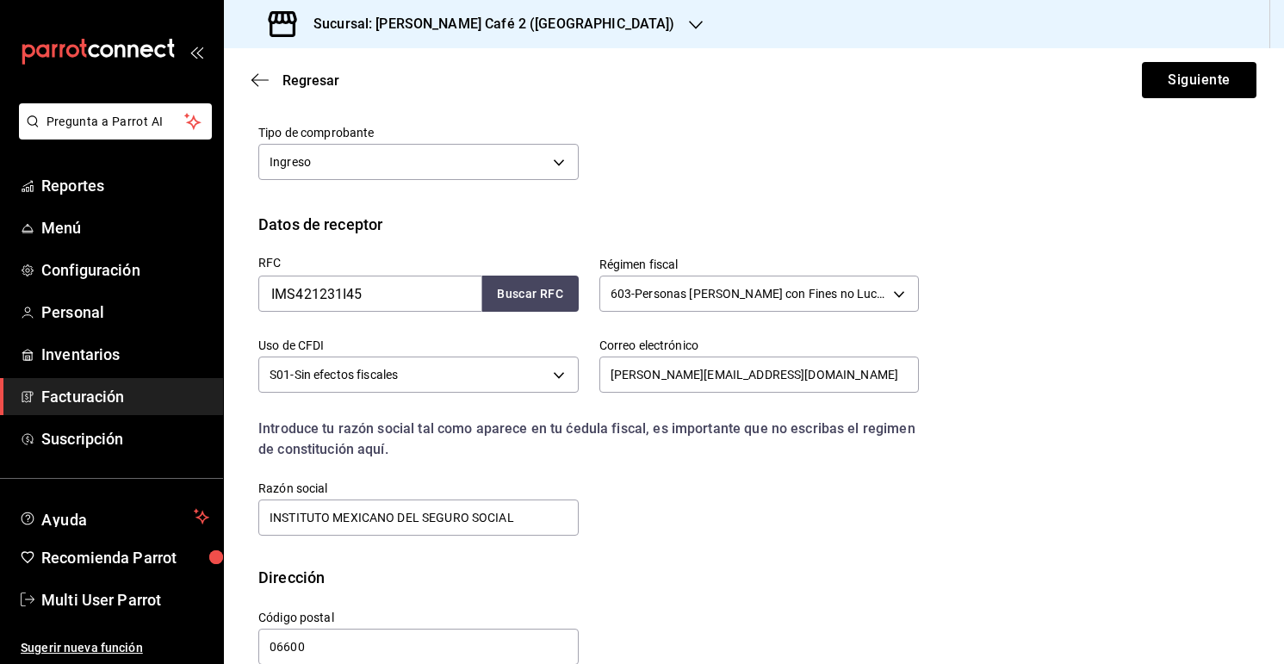
scroll to position [301, 0]
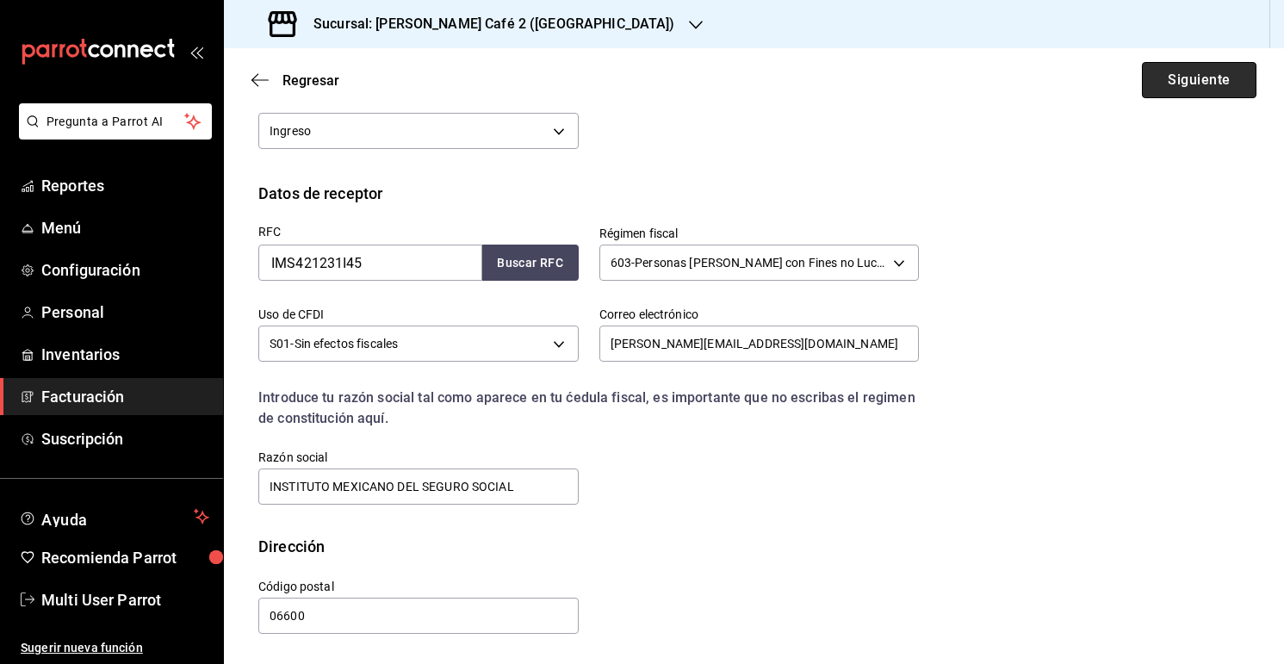
click at [1153, 84] on button "Siguiente" at bounding box center [1199, 80] width 115 height 36
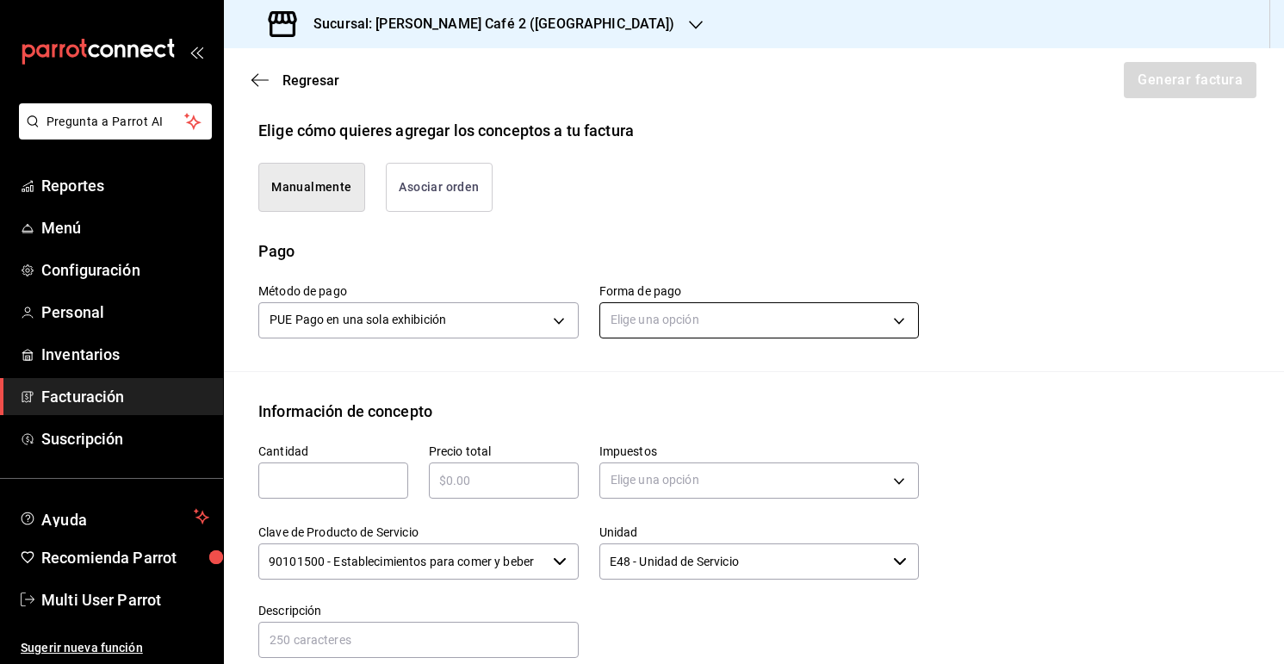
scroll to position [425, 0]
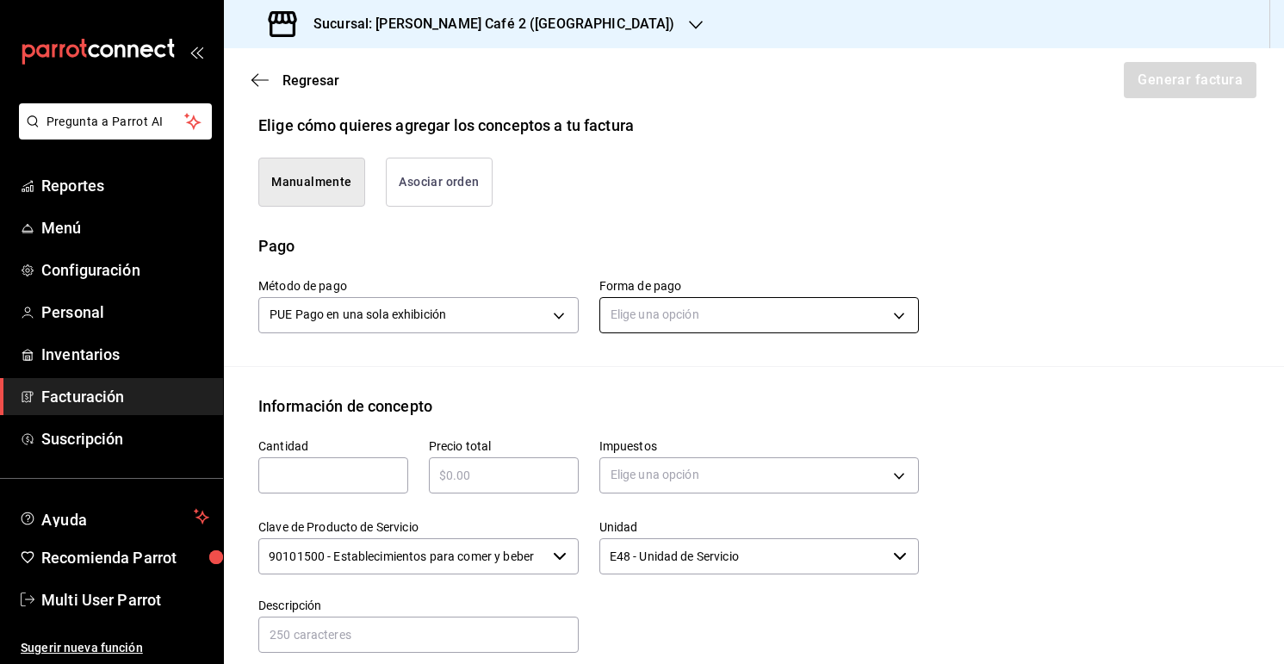
click at [722, 310] on body "Pregunta a Parrot AI Reportes Menú Configuración Personal Inventarios Facturaci…" at bounding box center [642, 332] width 1284 height 664
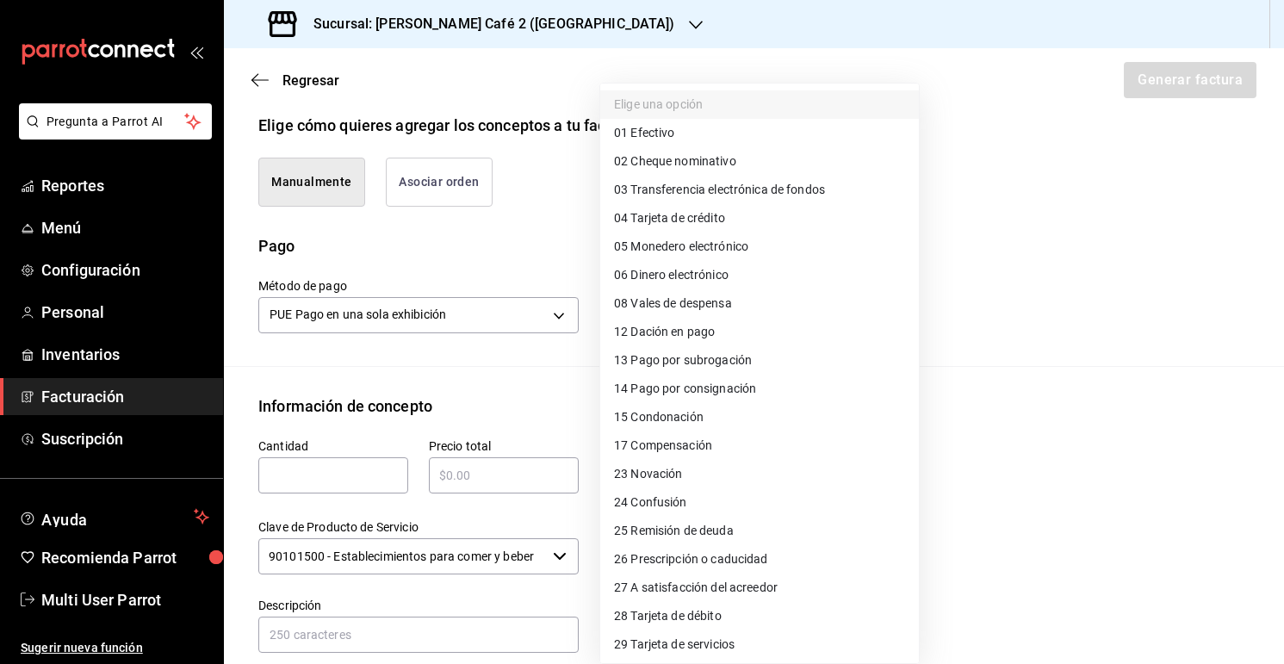
click at [716, 142] on li "01 Efectivo" at bounding box center [759, 133] width 319 height 28
type input "01"
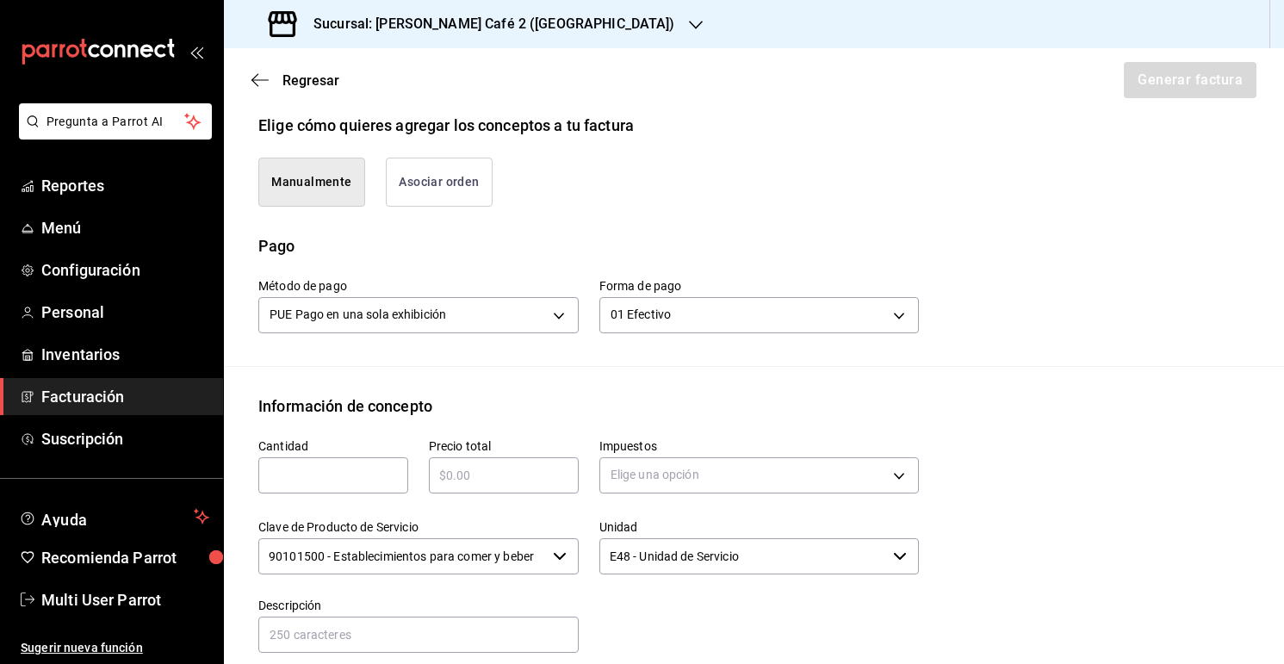
click at [351, 490] on div "​" at bounding box center [333, 475] width 150 height 36
type input "1"
click at [522, 481] on input "text" at bounding box center [504, 475] width 150 height 21
type input "$355"
click at [807, 469] on body "Pregunta a Parrot AI Reportes Menú Configuración Personal Inventarios Facturaci…" at bounding box center [642, 332] width 1284 height 664
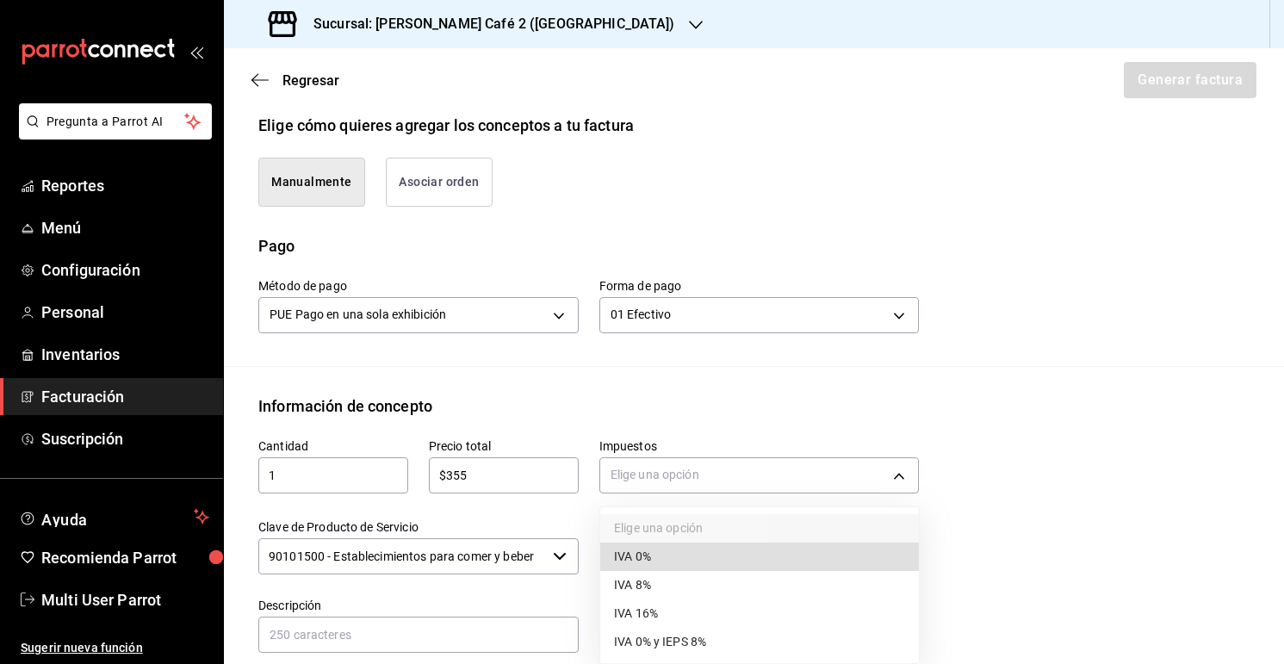
click at [742, 573] on li "IVA 8%" at bounding box center [759, 585] width 319 height 28
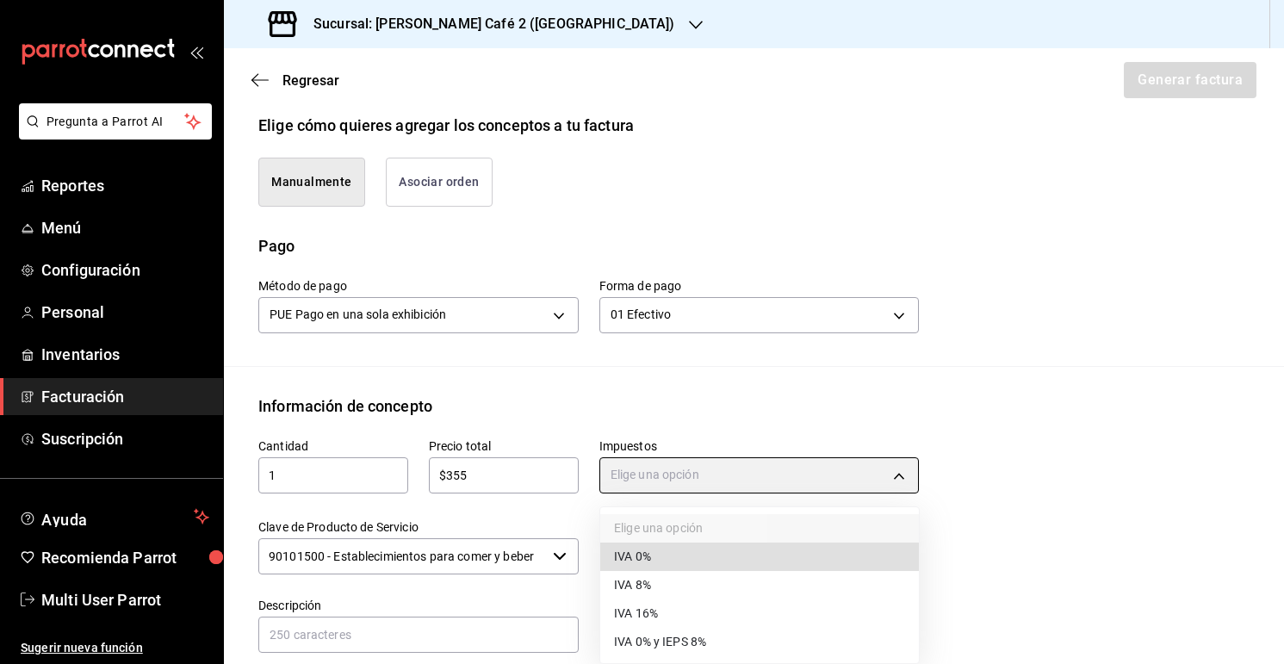
type input "IVA_8"
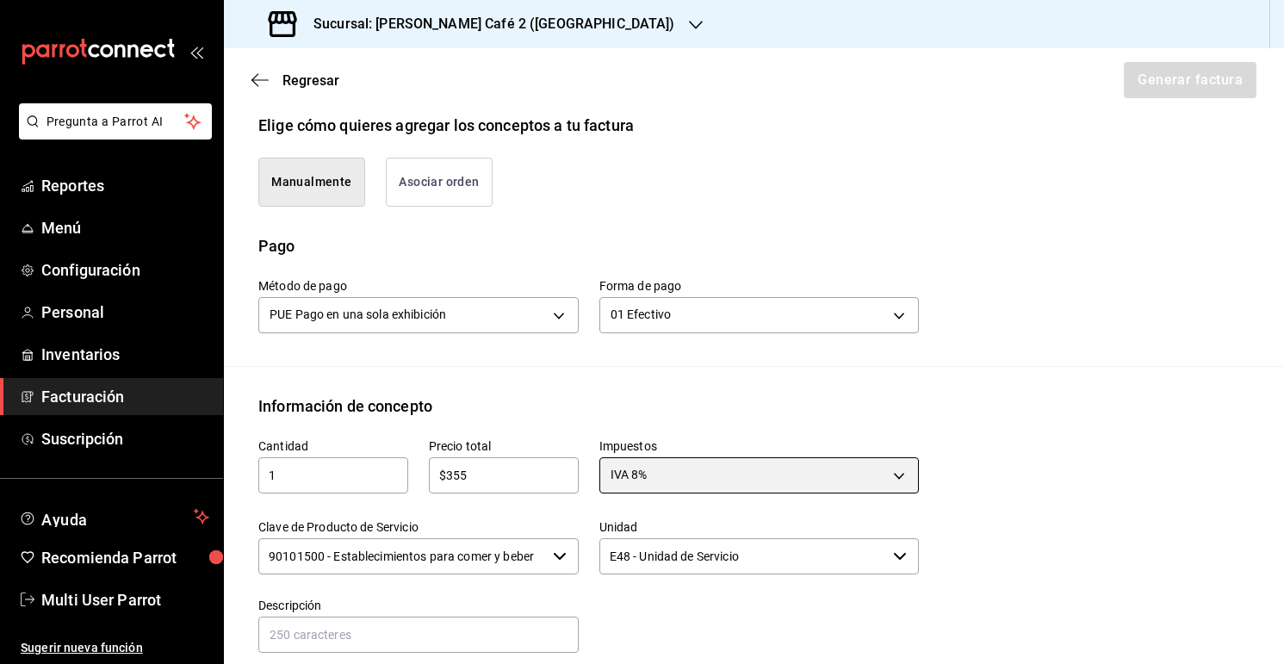
scroll to position [703, 0]
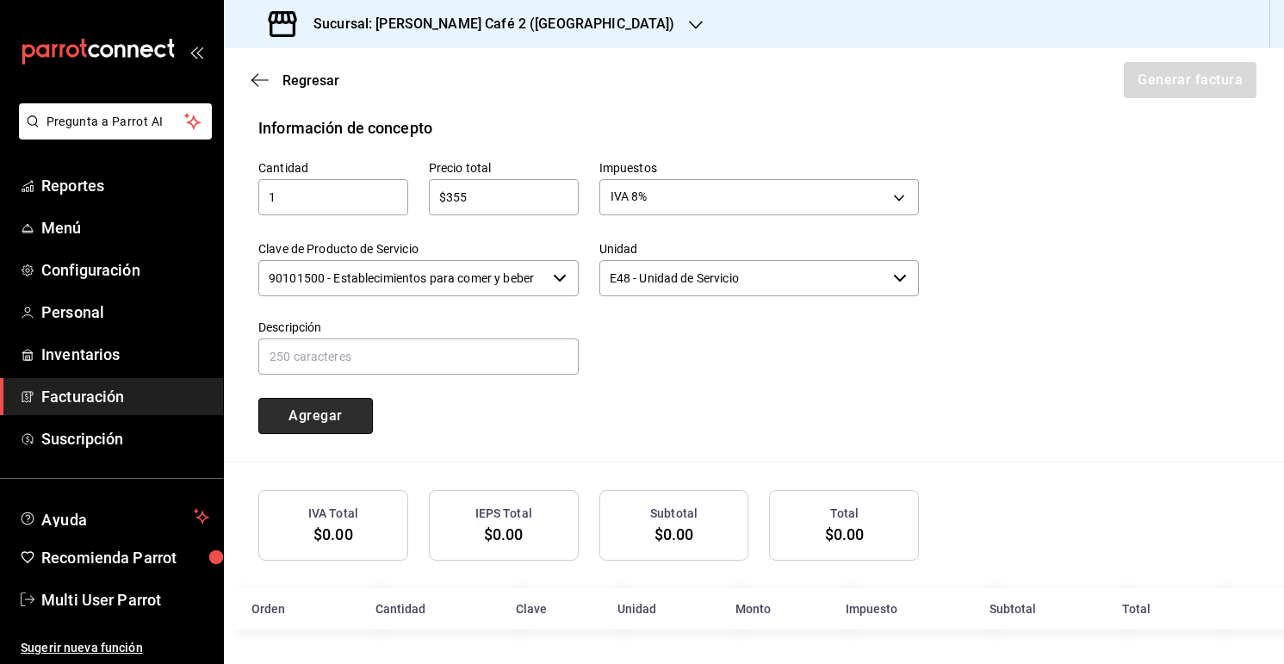
click at [346, 420] on button "Agregar" at bounding box center [315, 416] width 115 height 36
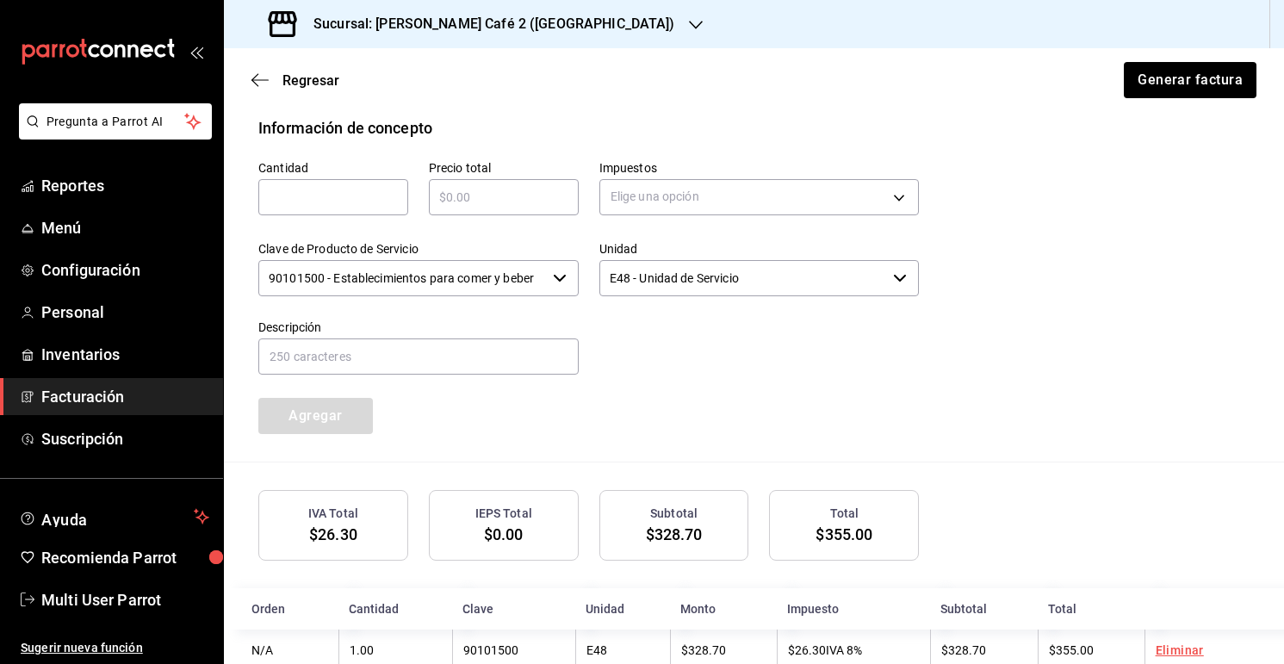
scroll to position [745, 0]
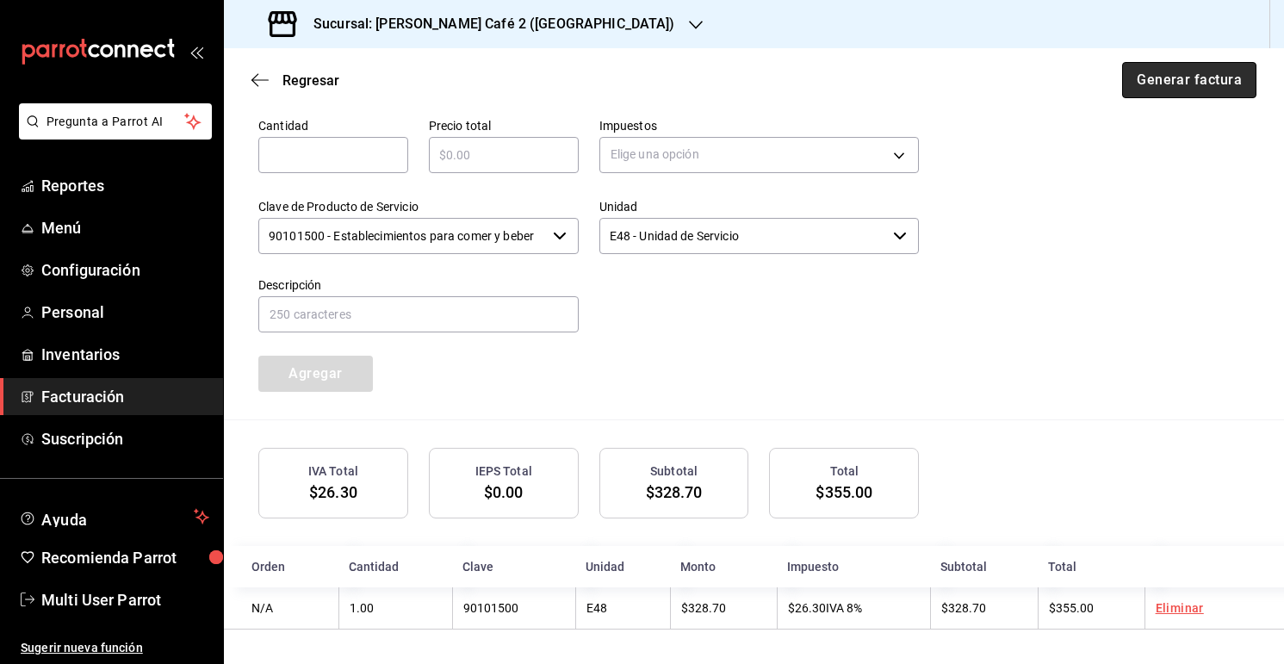
click at [1197, 78] on button "Generar factura" at bounding box center [1189, 80] width 134 height 36
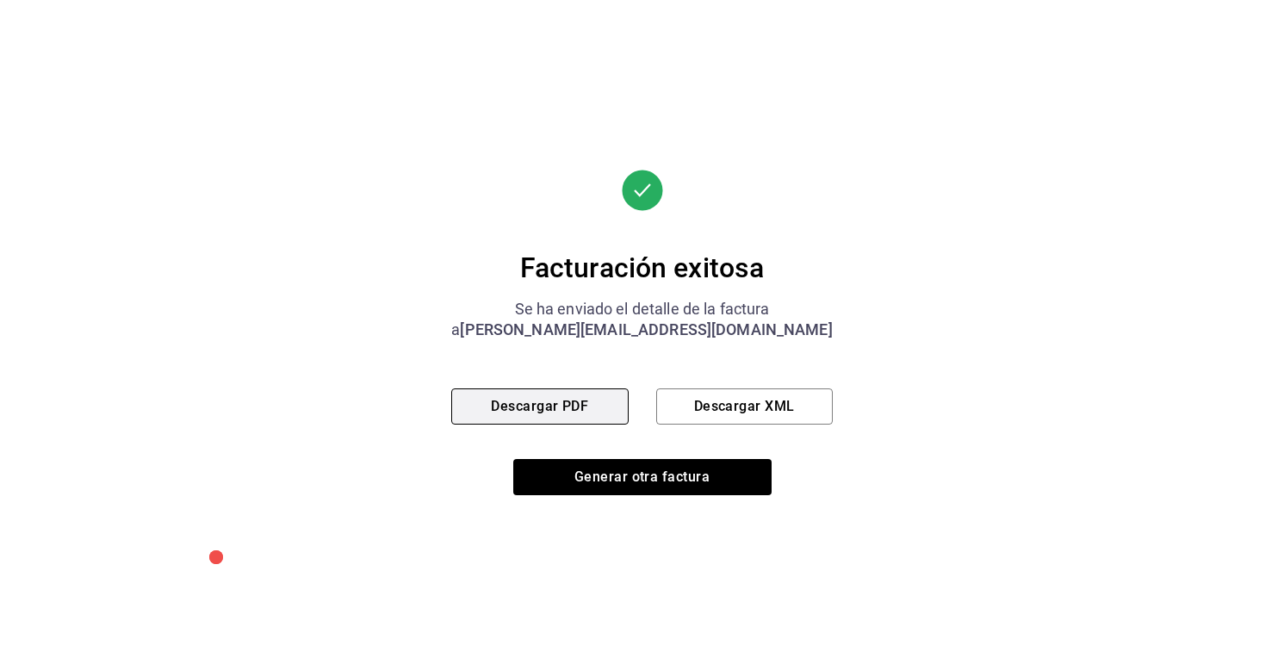
click at [592, 397] on button "Descargar PDF" at bounding box center [539, 407] width 177 height 36
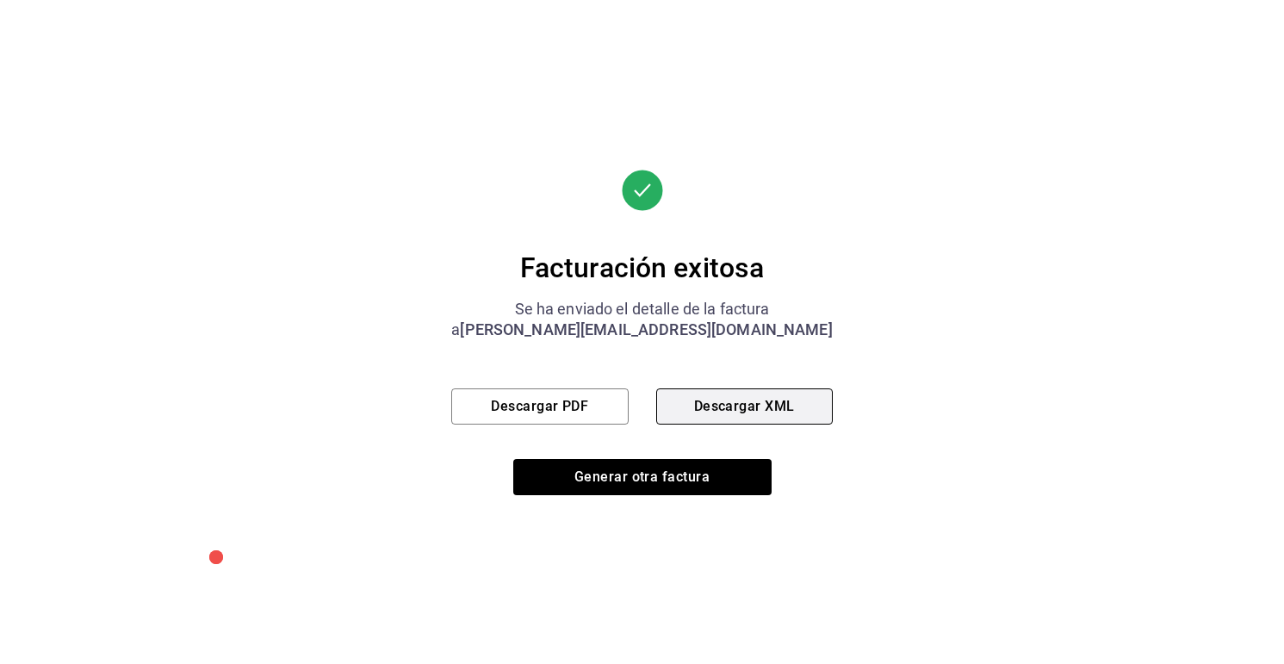
click at [751, 406] on button "Descargar XML" at bounding box center [744, 407] width 177 height 36
